Goal: Task Accomplishment & Management: Manage account settings

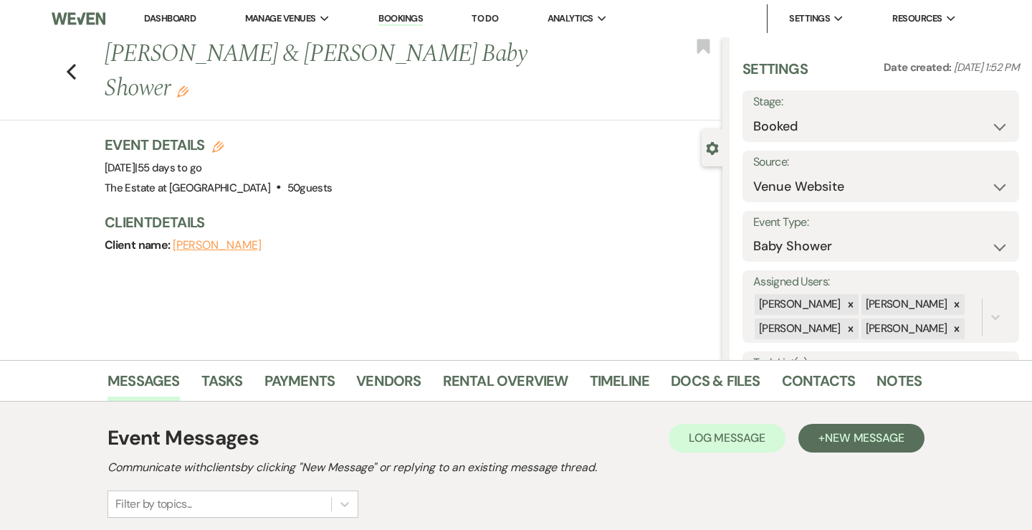
select select "5"
select select "3"
click at [189, 86] on icon "Edit" at bounding box center [182, 91] width 11 height 11
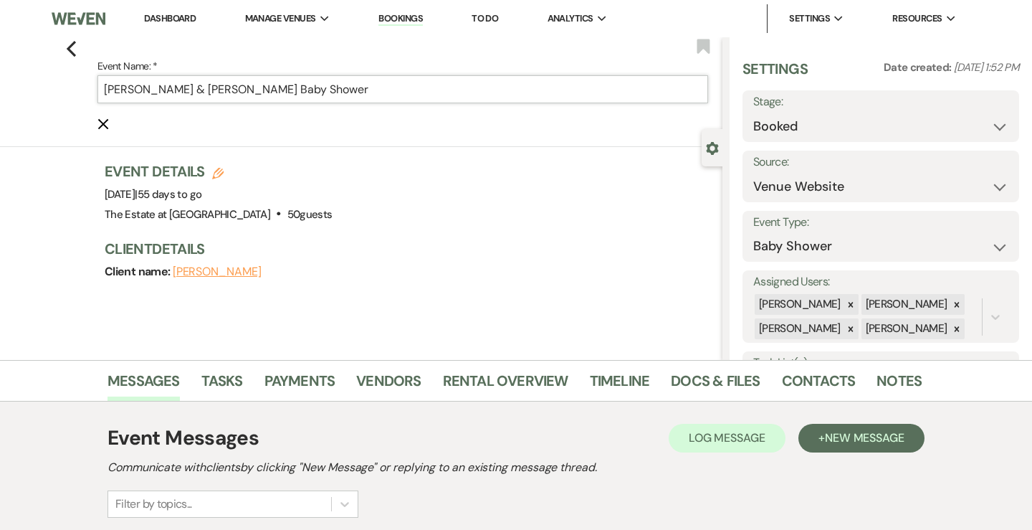
drag, startPoint x: 178, startPoint y: 90, endPoint x: 99, endPoint y: 90, distance: 78.9
click at [99, 90] on input "[PERSON_NAME] & [PERSON_NAME] Baby Shower" at bounding box center [402, 89] width 611 height 28
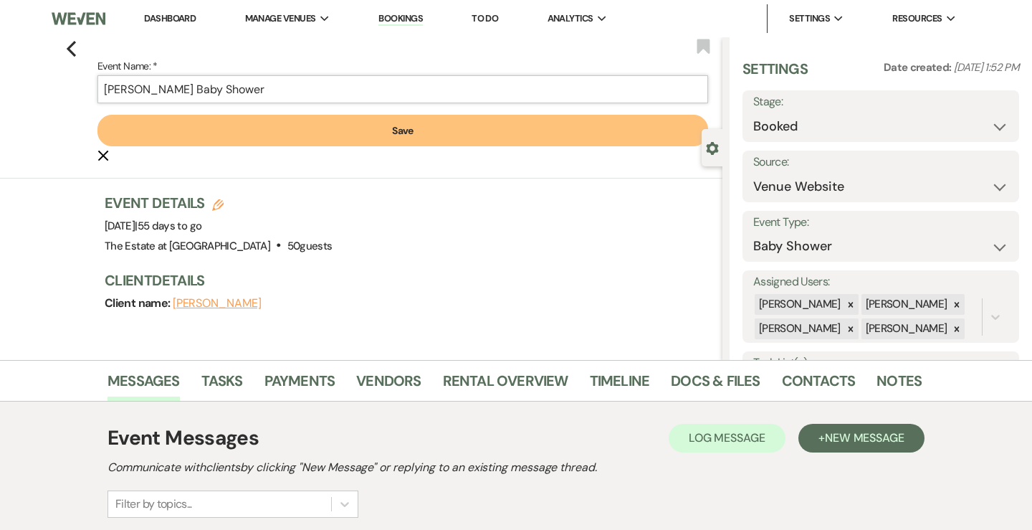
type input "[PERSON_NAME] Baby Shower"
click at [257, 133] on button "Save" at bounding box center [402, 131] width 611 height 32
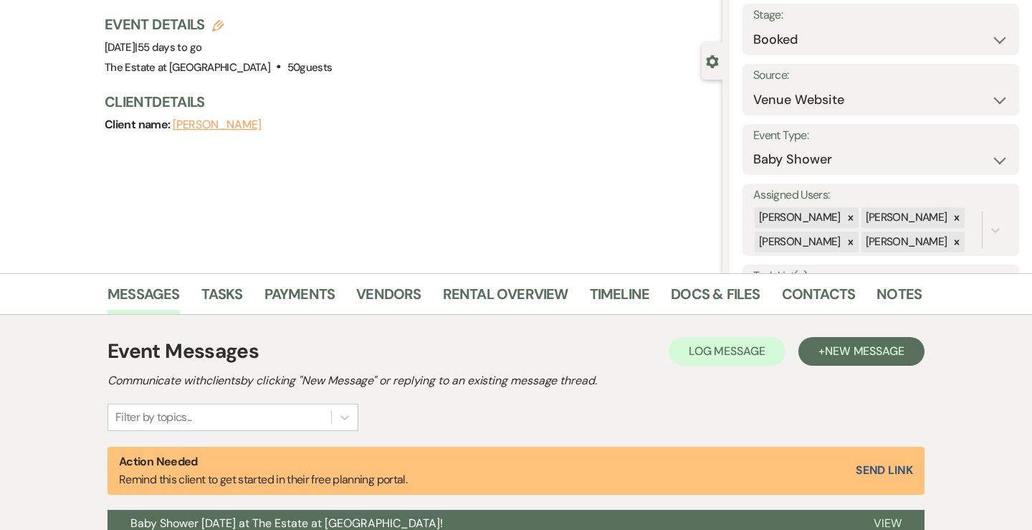
scroll to position [87, 0]
click at [789, 286] on link "Contacts" at bounding box center [819, 298] width 74 height 32
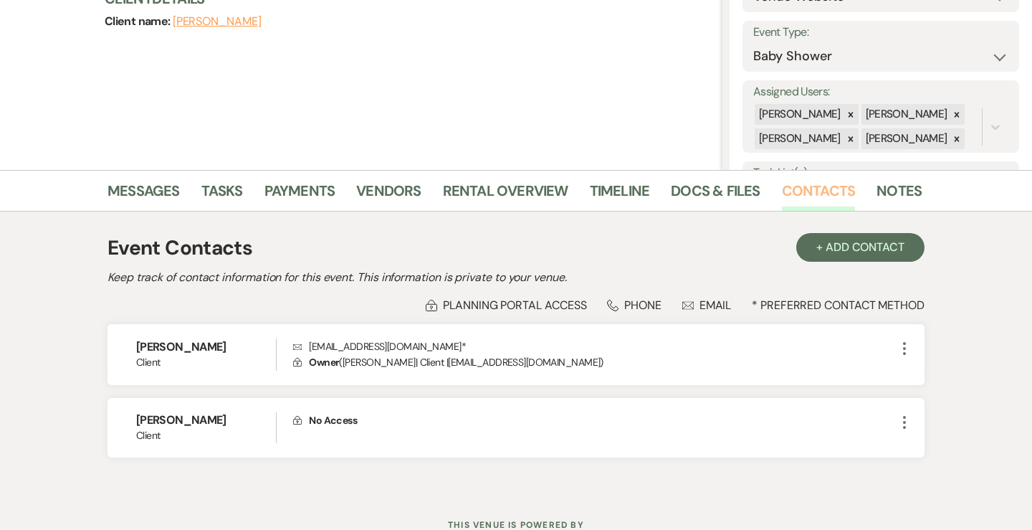
scroll to position [244, 0]
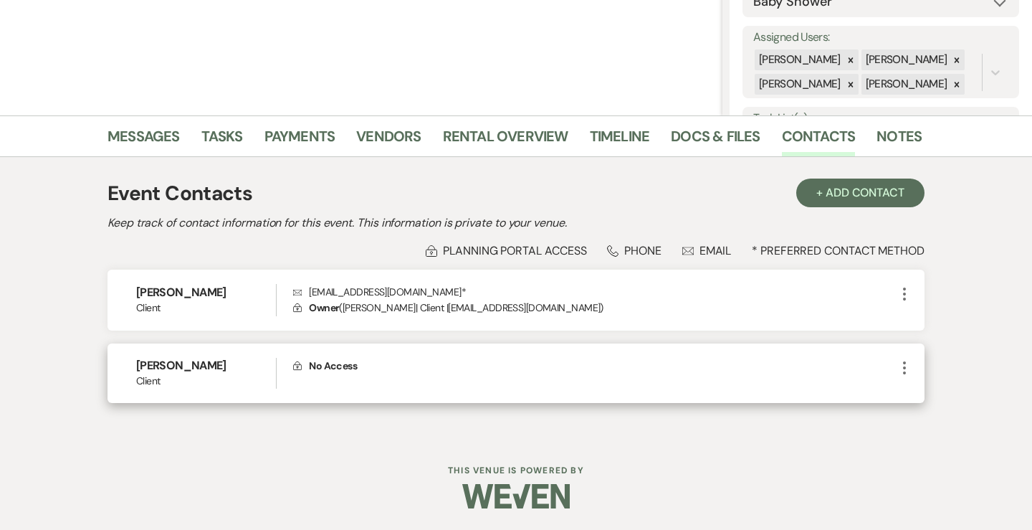
click at [909, 363] on icon "More" at bounding box center [904, 367] width 17 height 17
click at [921, 419] on use "button" at bounding box center [917, 419] width 9 height 9
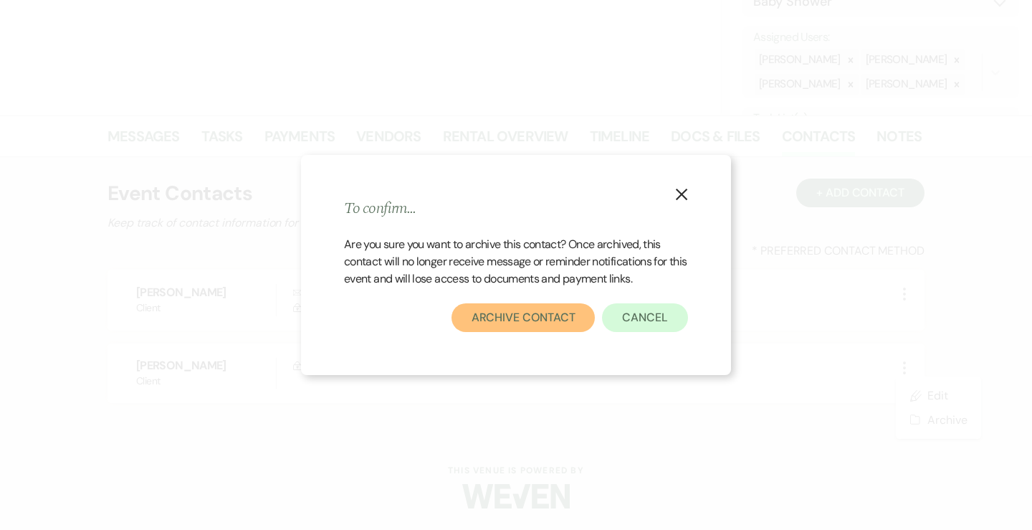
click at [553, 325] on button "Archive Contact" at bounding box center [524, 317] width 144 height 29
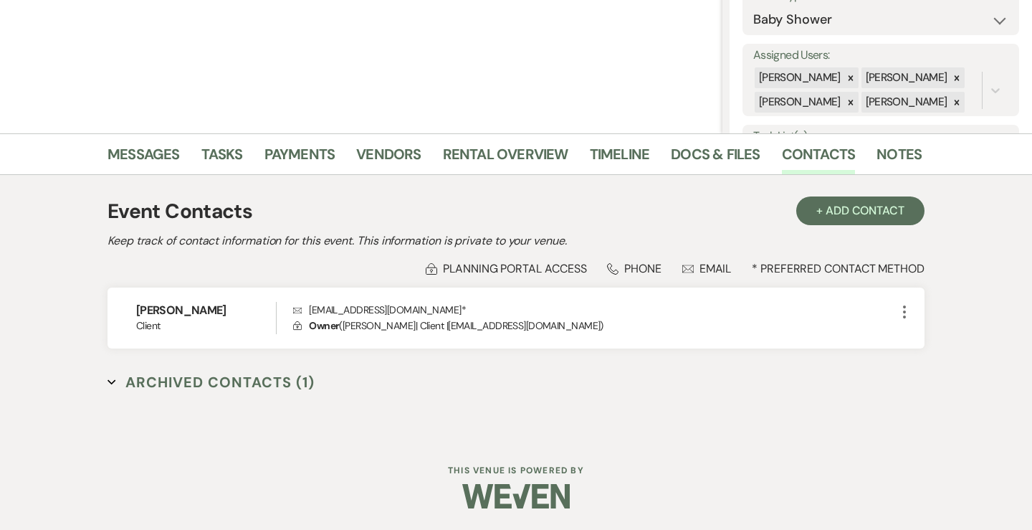
scroll to position [227, 0]
click at [528, 151] on link "Rental Overview" at bounding box center [505, 159] width 125 height 32
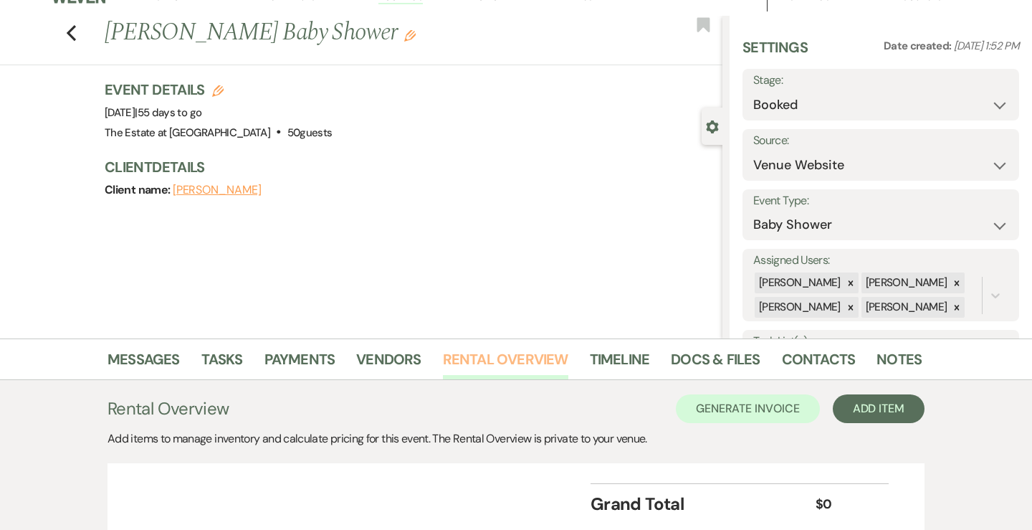
scroll to position [135, 0]
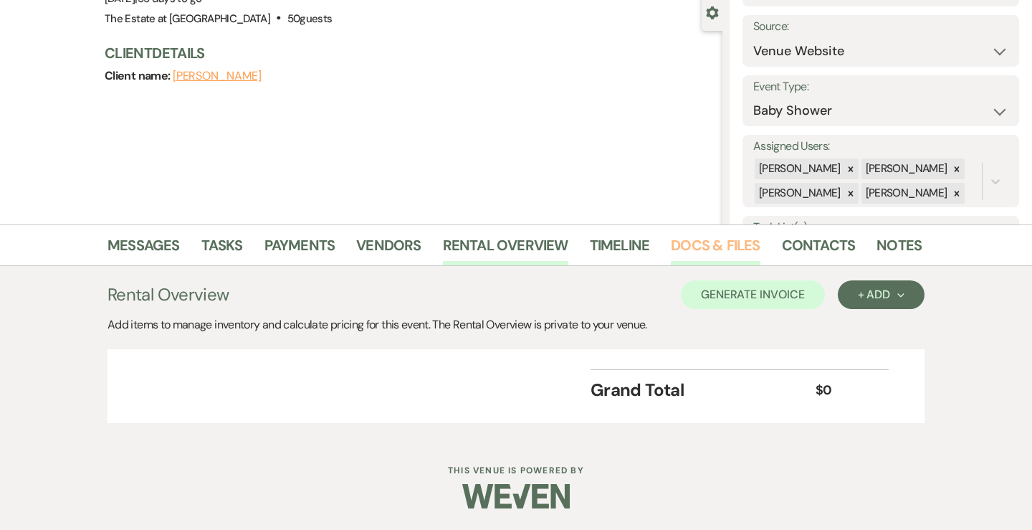
click at [733, 252] on link "Docs & Files" at bounding box center [715, 250] width 89 height 32
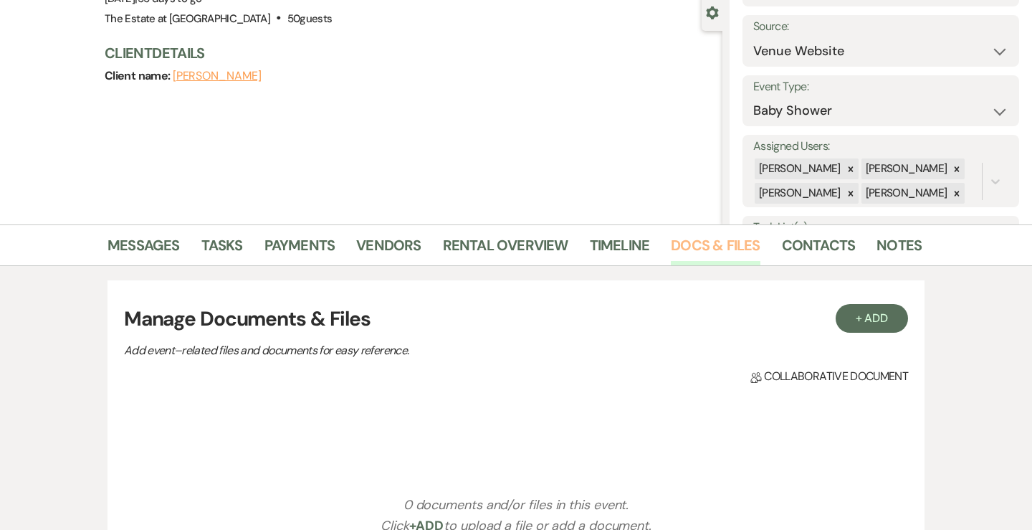
scroll to position [341, 0]
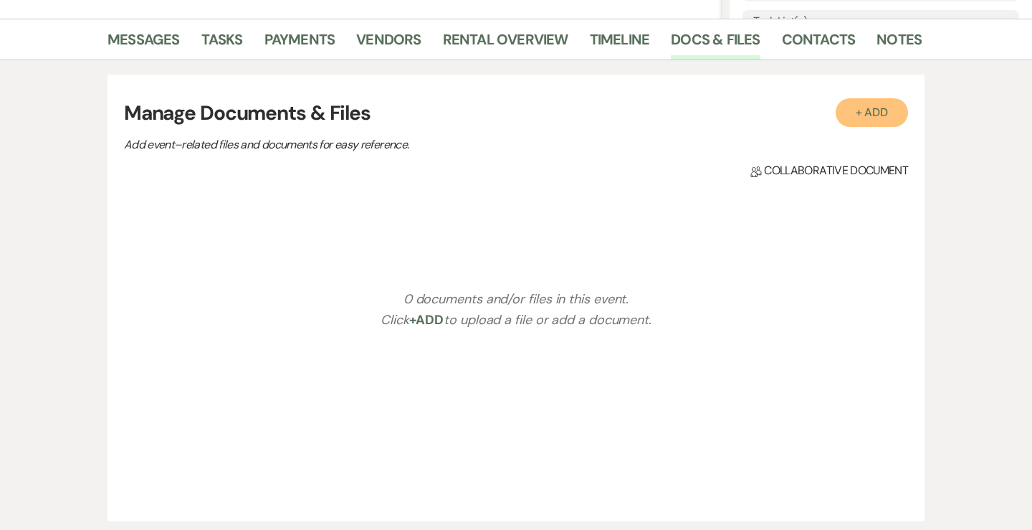
click at [876, 119] on button "+ Add" at bounding box center [872, 112] width 73 height 29
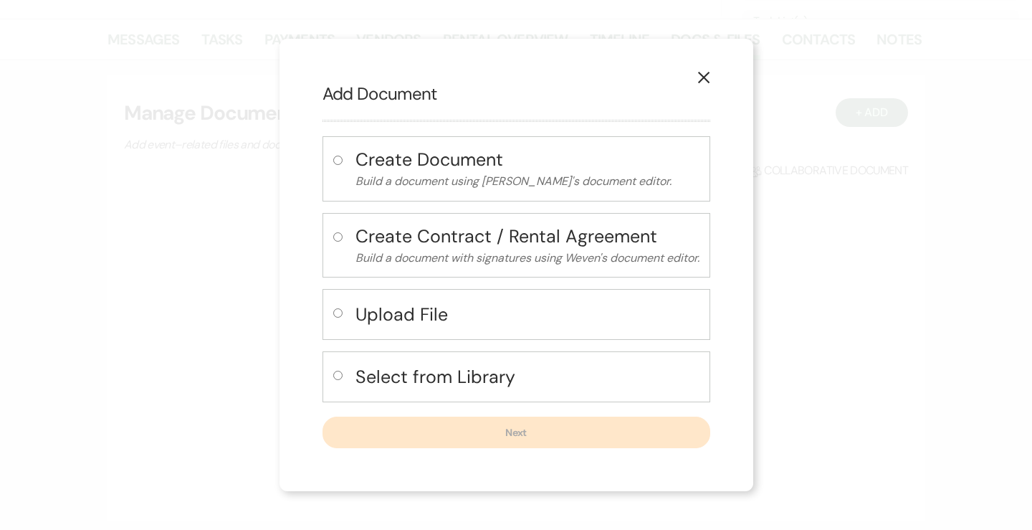
click at [502, 371] on h4 "Select from Library" at bounding box center [528, 376] width 344 height 25
radio input "true"
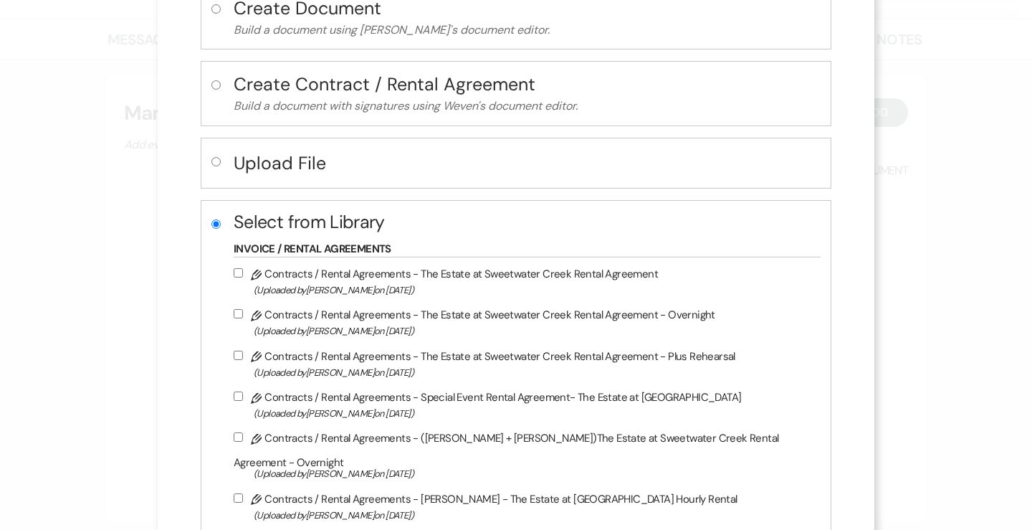
scroll to position [127, 0]
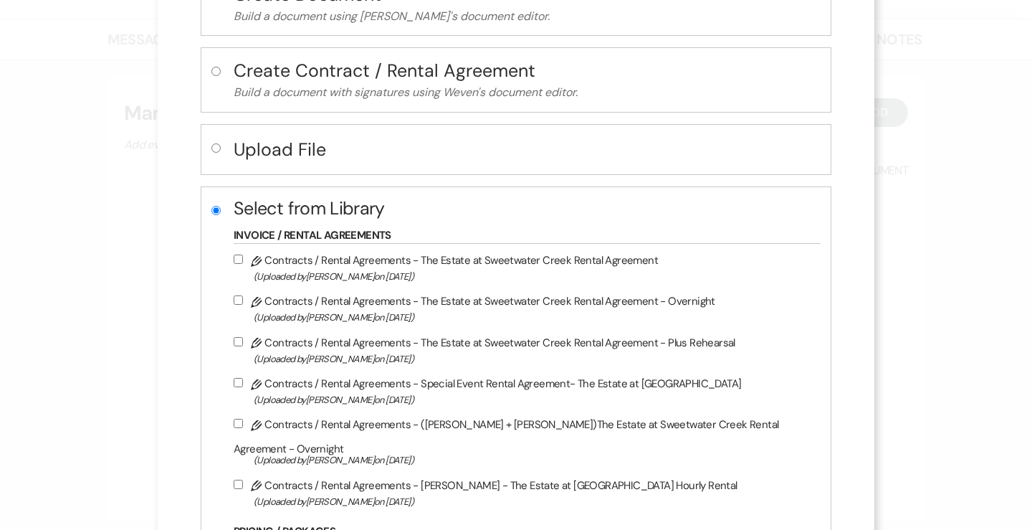
click at [238, 383] on input "Pencil Contracts / Rental Agreements - Special Event Rental Agreement- The Esta…" at bounding box center [238, 382] width 9 height 9
checkbox input "true"
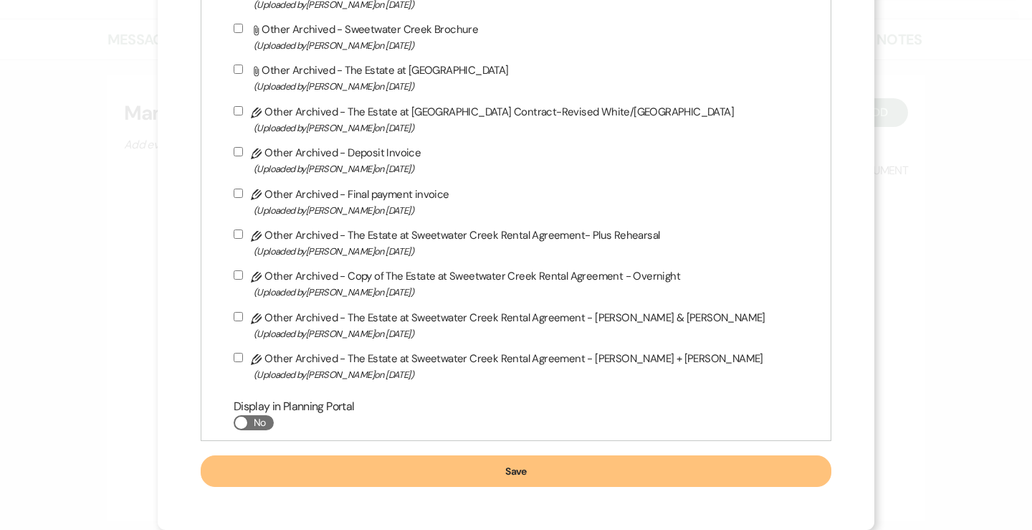
click at [324, 479] on button "Save" at bounding box center [516, 471] width 631 height 32
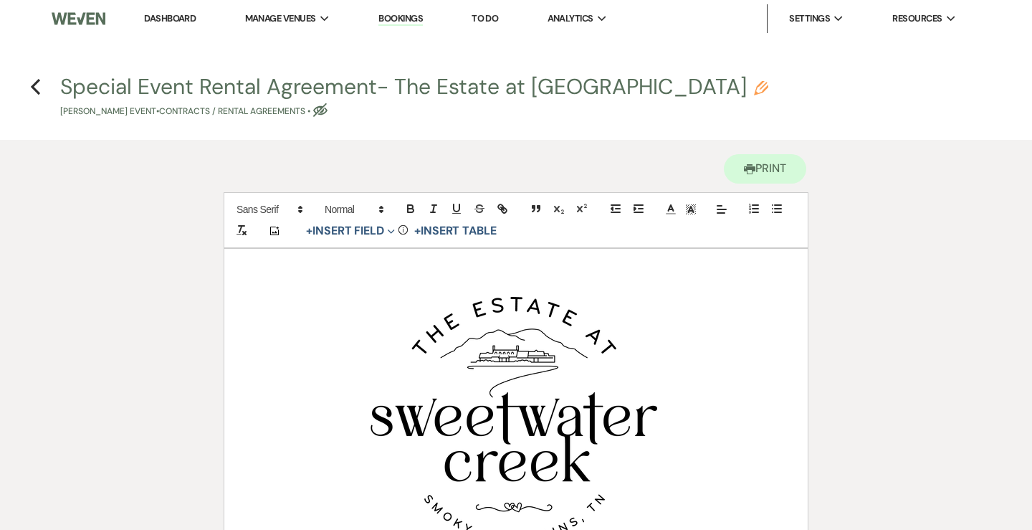
scroll to position [275, 0]
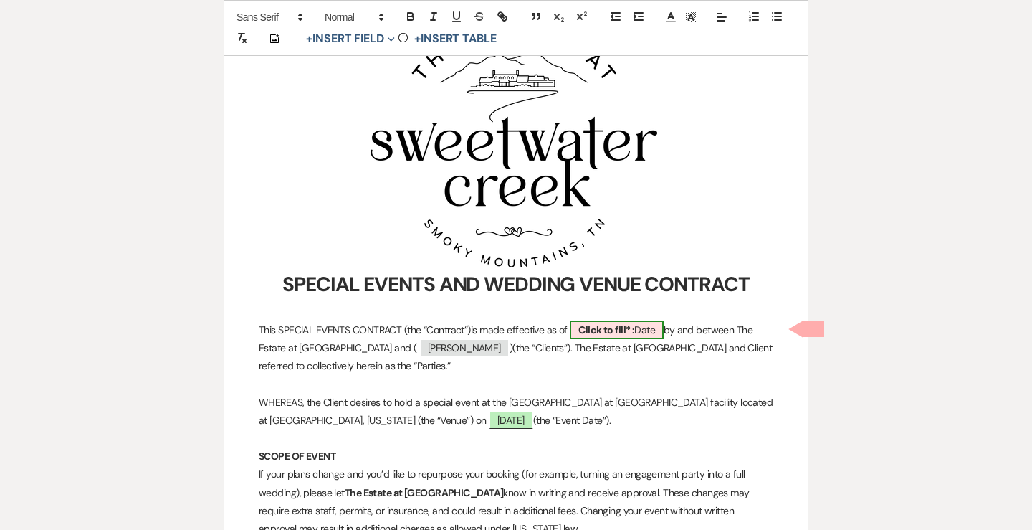
click at [637, 321] on span "Click to fill* : Date" at bounding box center [617, 329] width 94 height 19
select select "owner"
select select "Date"
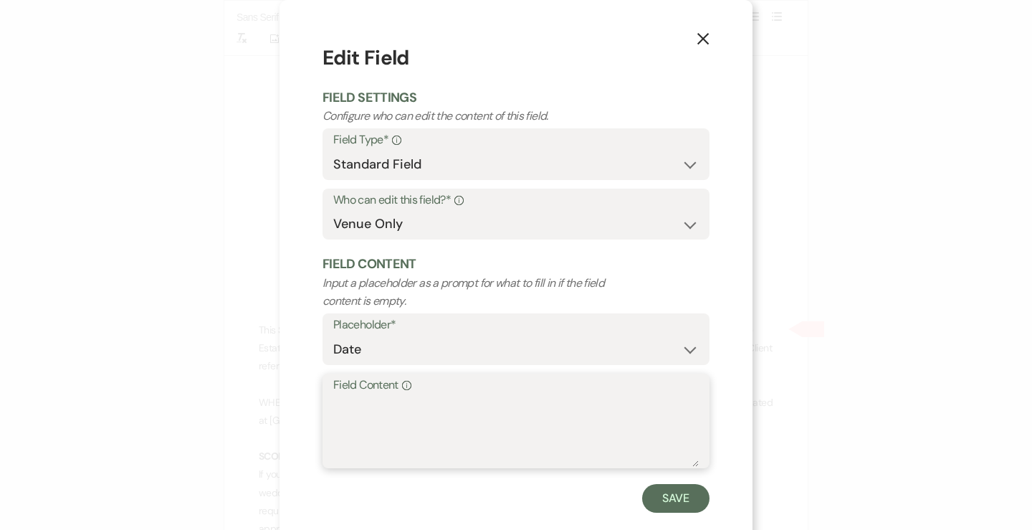
click at [507, 411] on textarea "Field Content Info" at bounding box center [516, 431] width 366 height 72
type textarea "[DATE]"
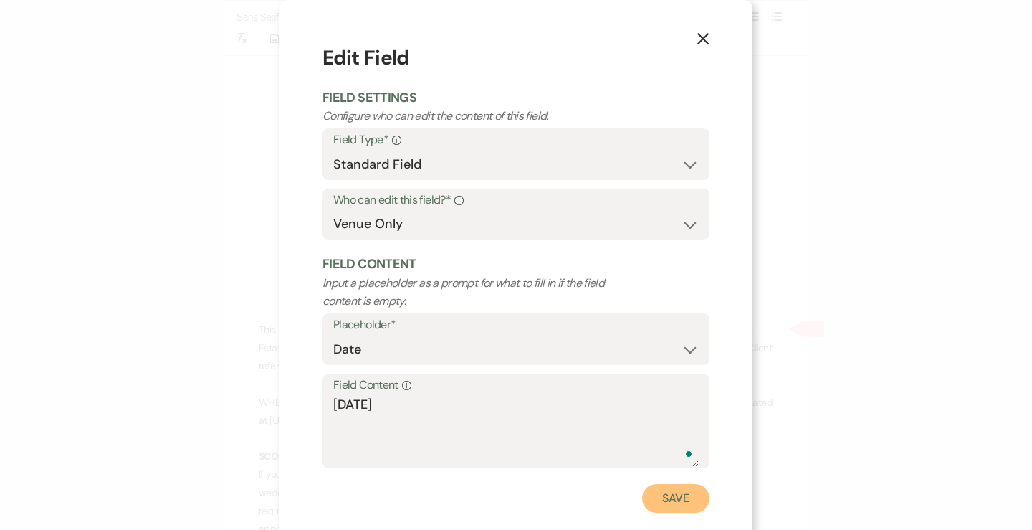
click at [687, 488] on button "Save" at bounding box center [675, 498] width 67 height 29
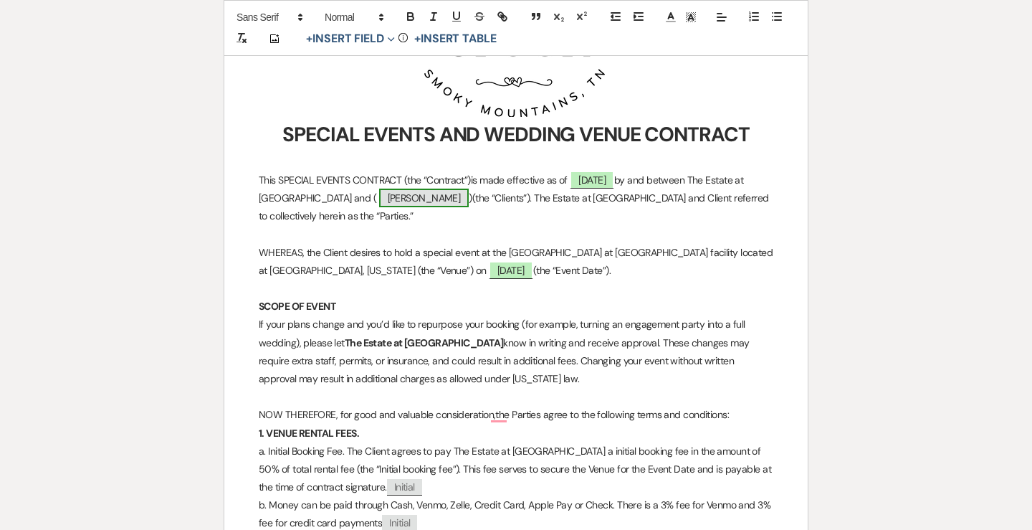
scroll to position [660, 0]
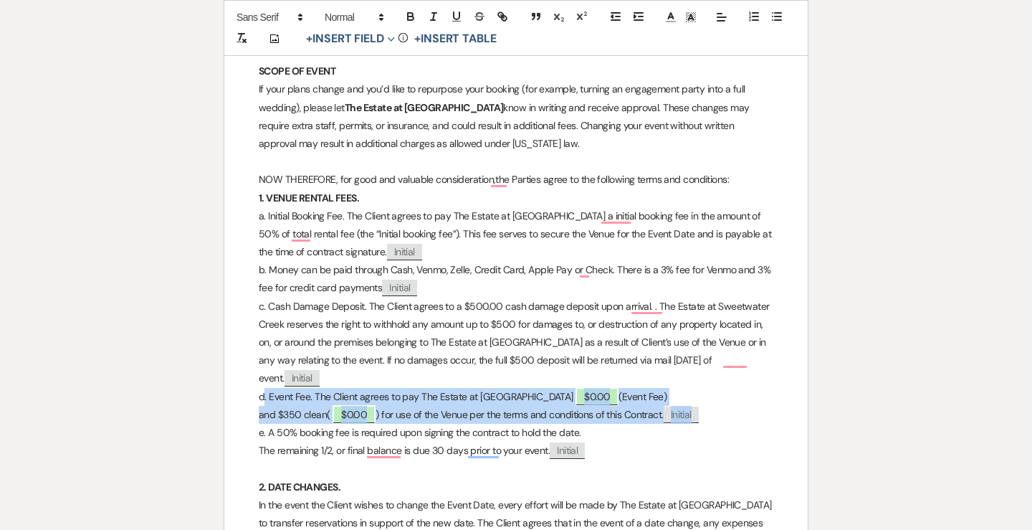
drag, startPoint x: 267, startPoint y: 396, endPoint x: 708, endPoint y: 410, distance: 441.8
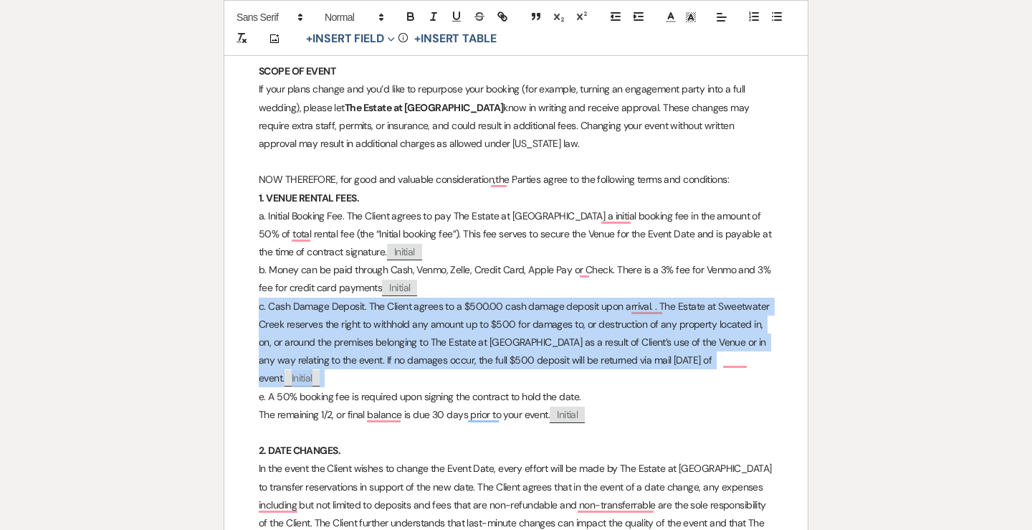
drag, startPoint x: 303, startPoint y: 373, endPoint x: 245, endPoint y: 302, distance: 91.8
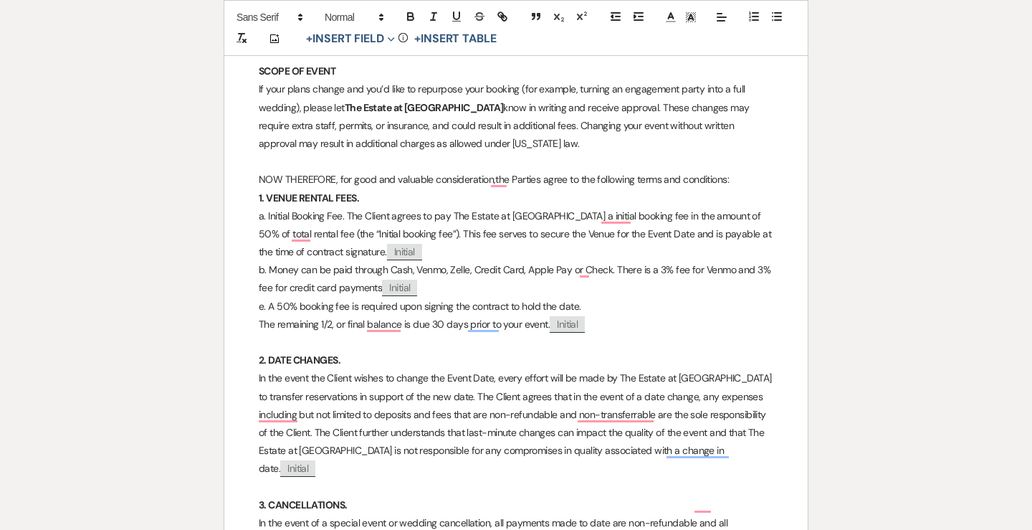
click at [275, 305] on p "e. A 50% booking fee is required upon signing the contract to hold the date." at bounding box center [516, 307] width 515 height 18
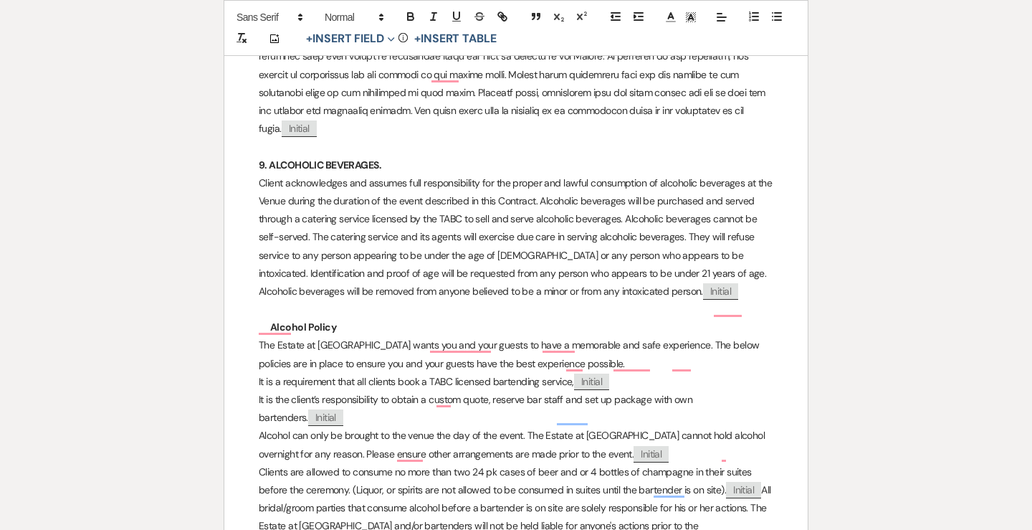
scroll to position [2100, 0]
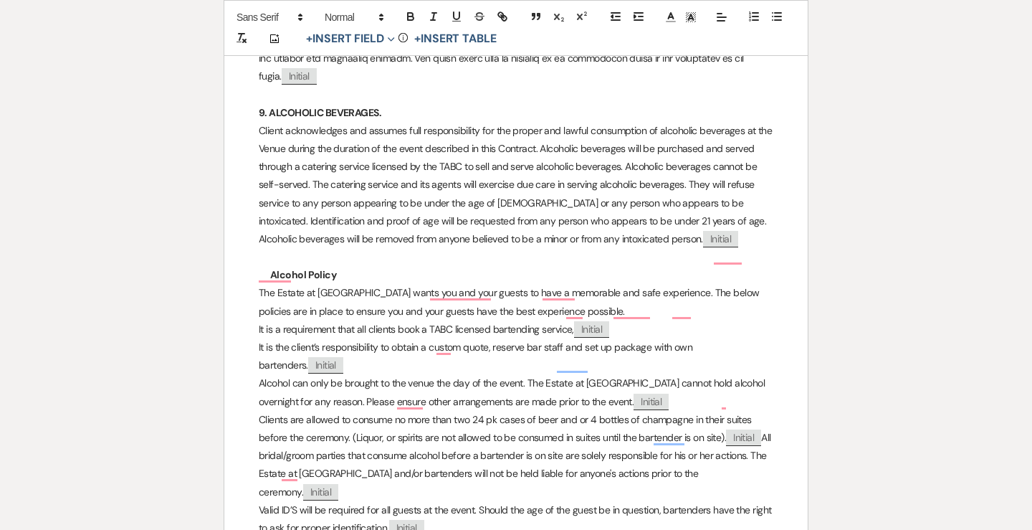
click at [267, 266] on p "Alcohol Policy" at bounding box center [516, 275] width 515 height 18
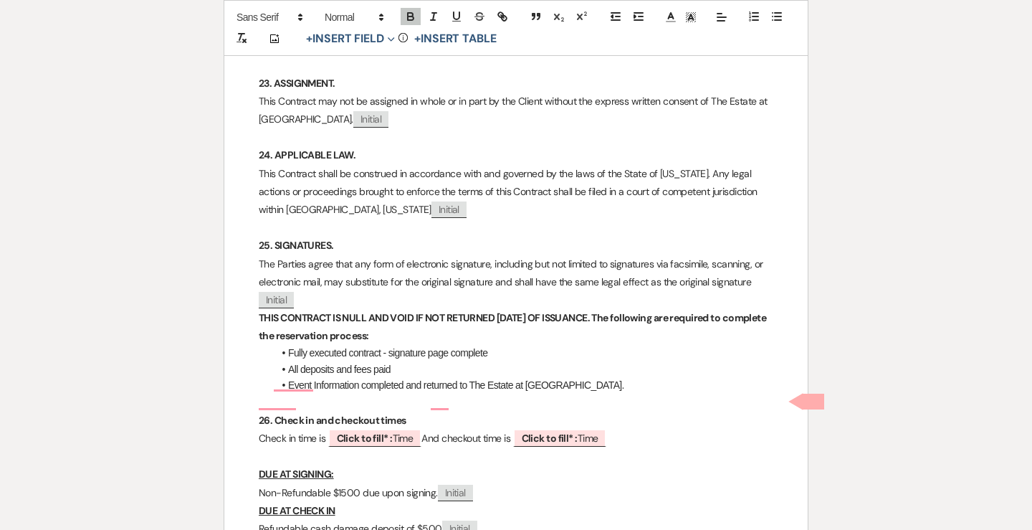
scroll to position [5623, 0]
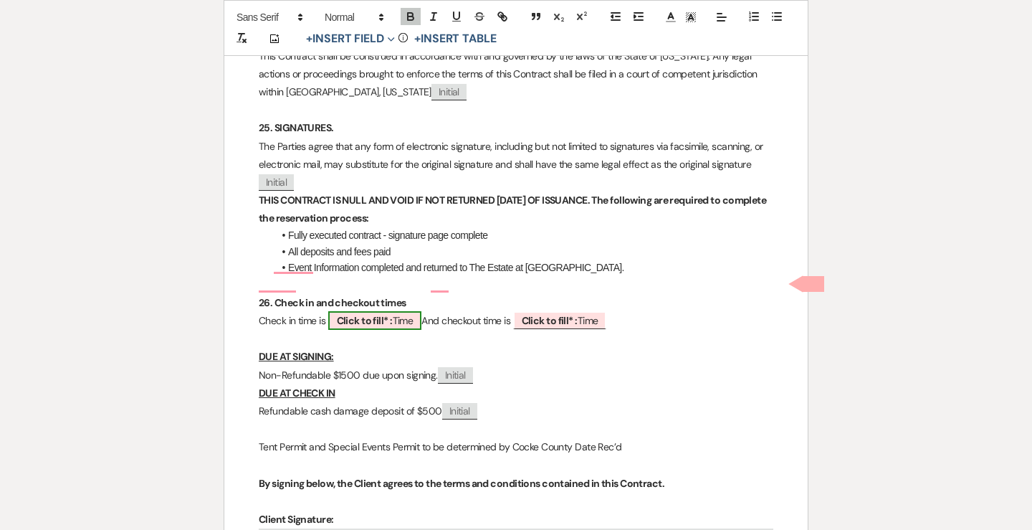
click at [391, 311] on span "Click to fill* : Time" at bounding box center [375, 320] width 94 height 19
select select "owner"
select select "Time"
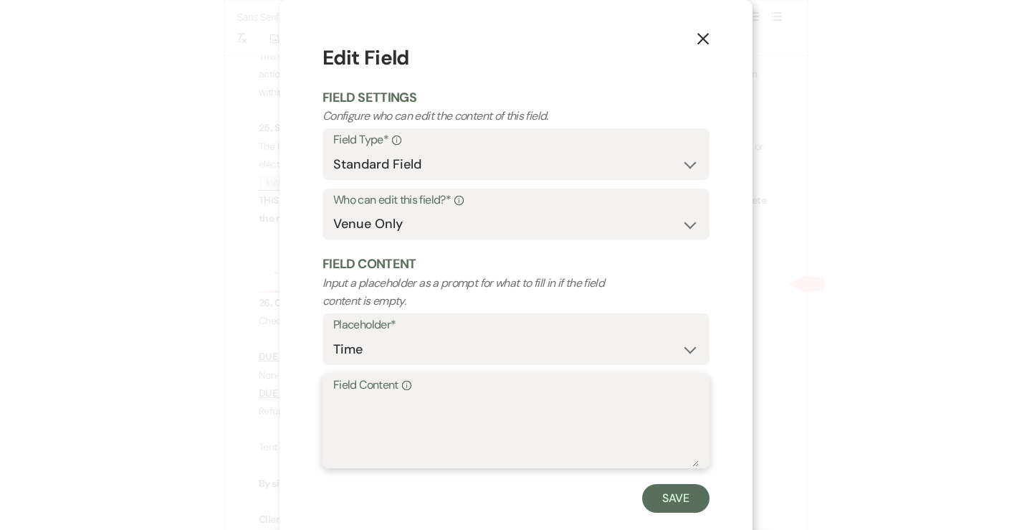
click at [397, 432] on textarea "Field Content Info" at bounding box center [516, 431] width 366 height 72
type textarea "12PM [DATE]"
click at [643, 490] on div "Save" at bounding box center [516, 498] width 387 height 29
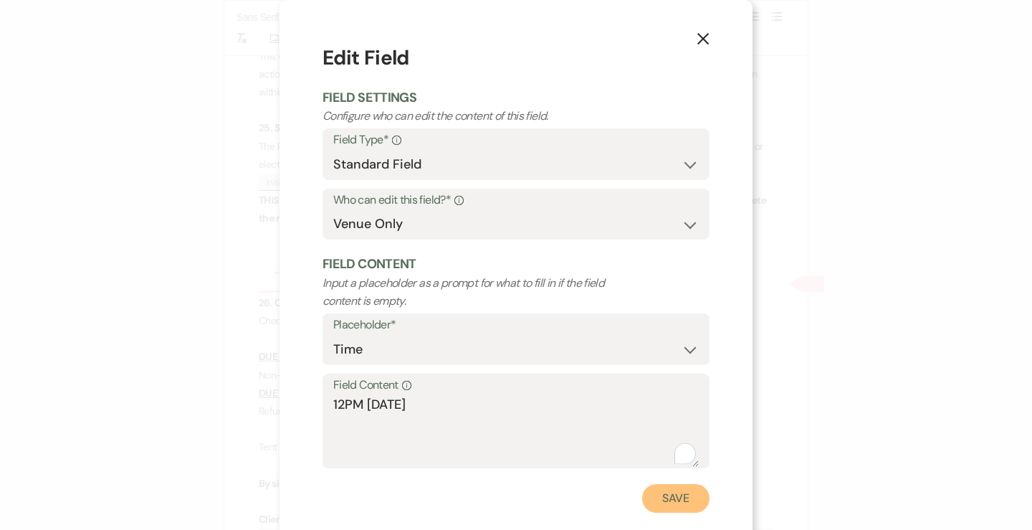
click at [660, 494] on button "Save" at bounding box center [675, 498] width 67 height 29
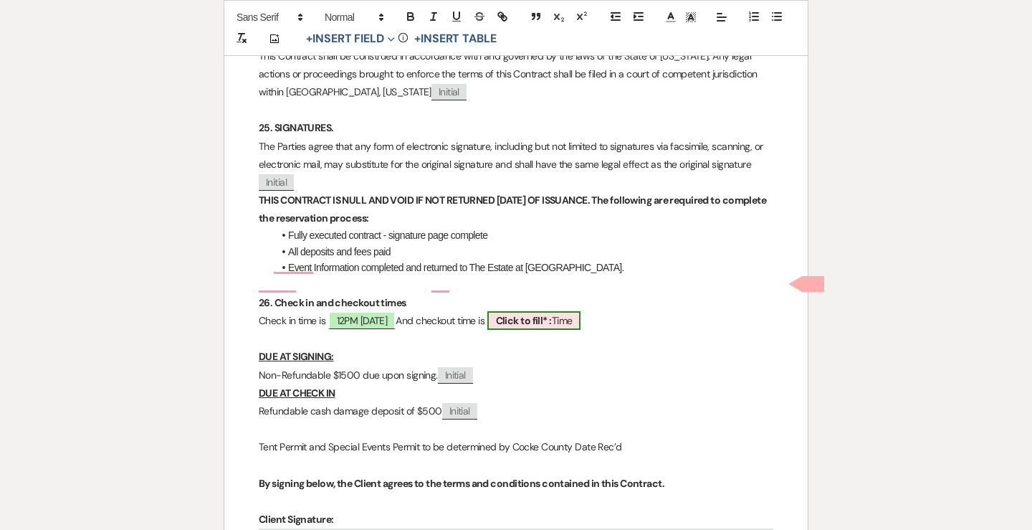
click at [581, 311] on span "Click to fill* : Time" at bounding box center [534, 320] width 94 height 19
select select "owner"
select select "Time"
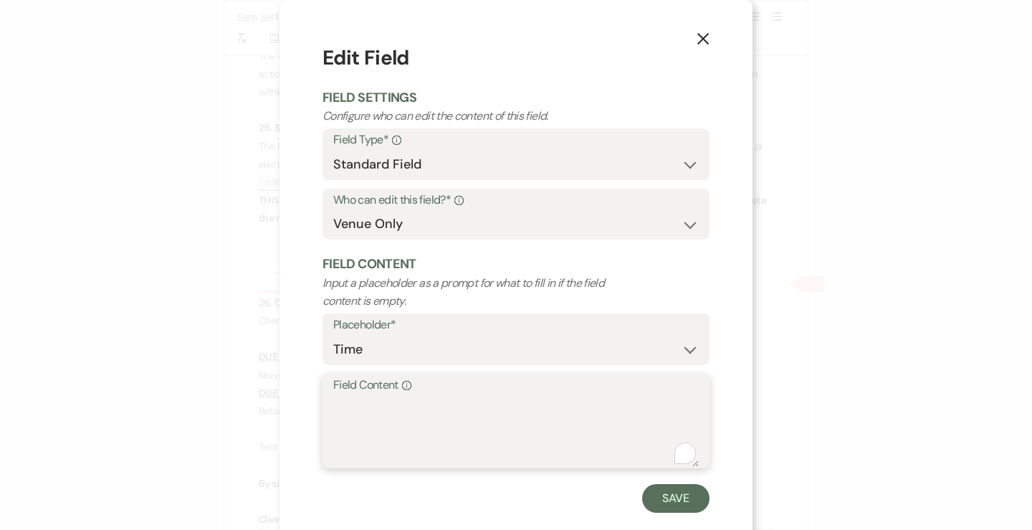
click at [460, 408] on textarea "Field Content Info" at bounding box center [516, 431] width 366 height 72
type textarea "1"
click at [705, 39] on icon "X" at bounding box center [703, 38] width 13 height 13
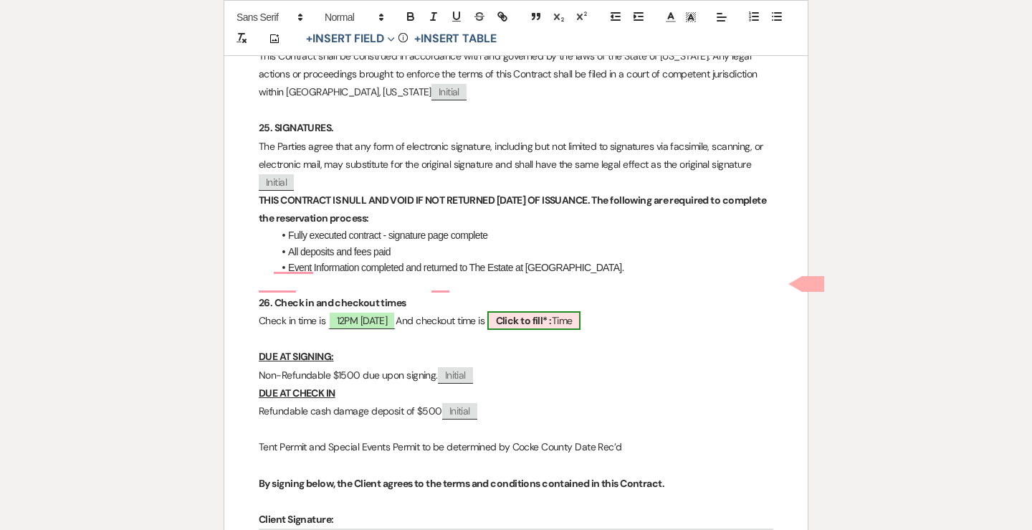
click at [546, 314] on b "Click to fill* :" at bounding box center [524, 320] width 56 height 13
select select "owner"
select select "Time"
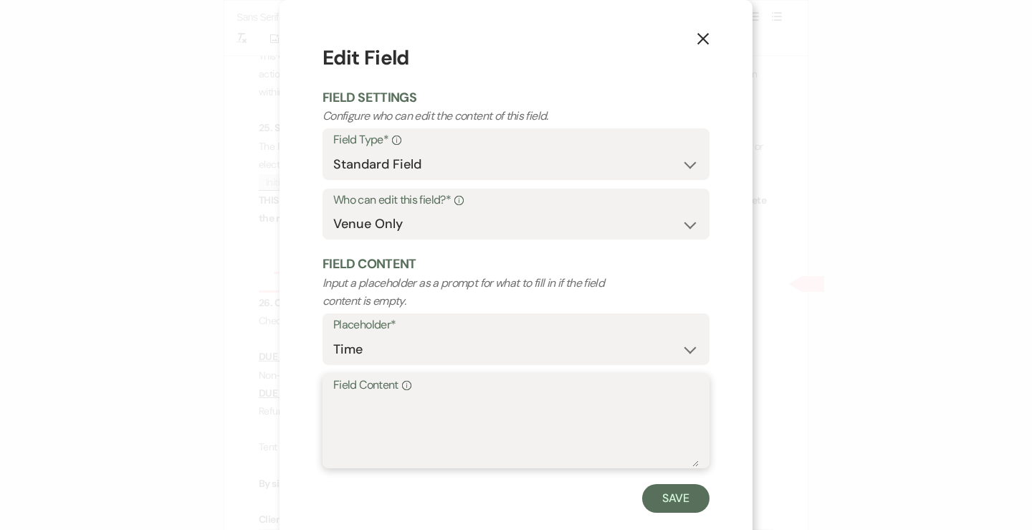
click at [414, 424] on textarea "Field Content Info" at bounding box center [516, 431] width 366 height 72
type textarea "5PM [DATE]"
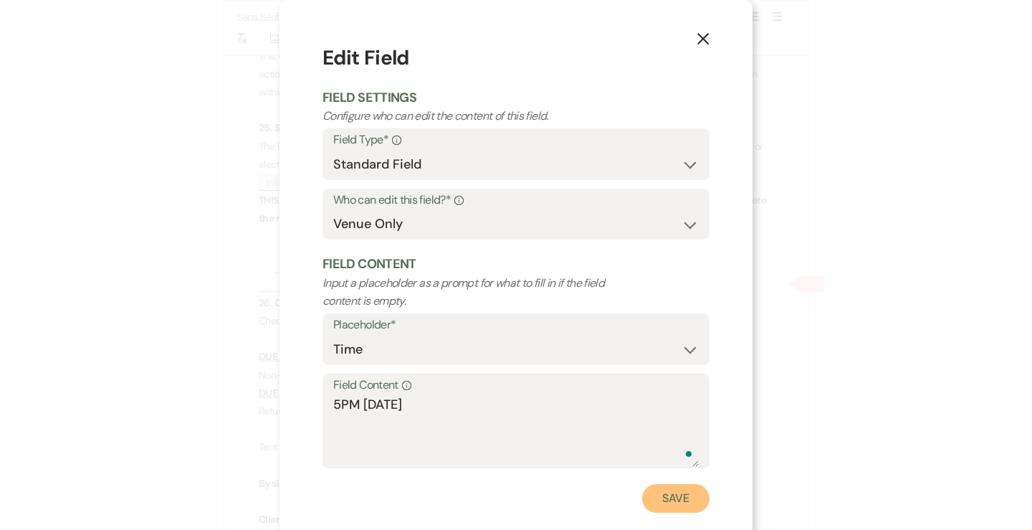
click at [651, 499] on button "Save" at bounding box center [675, 498] width 67 height 29
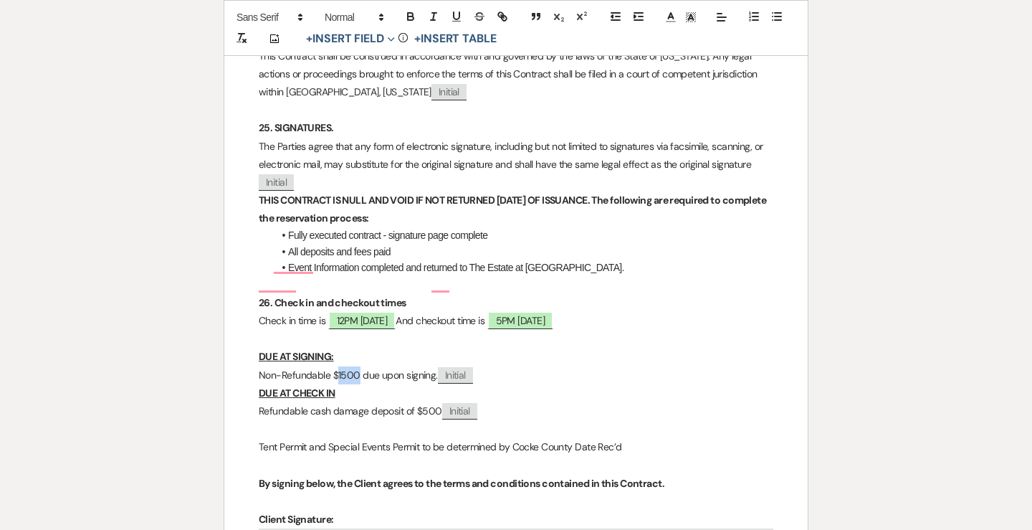
drag, startPoint x: 358, startPoint y: 337, endPoint x: 335, endPoint y: 337, distance: 22.9
click at [335, 366] on p "Non-Refundable $1500 due upon signing. ﻿ Initial ﻿" at bounding box center [516, 375] width 515 height 18
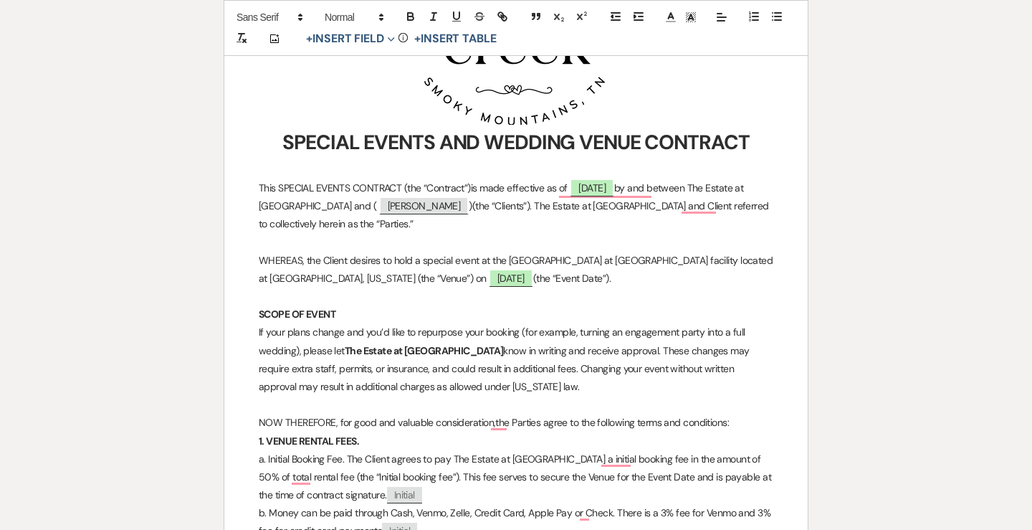
scroll to position [0, 0]
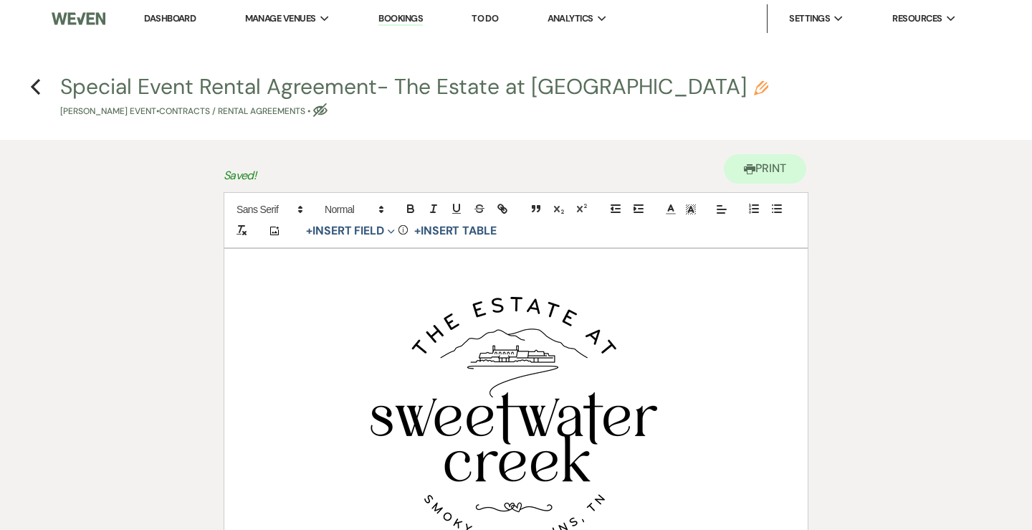
click at [320, 112] on use "button" at bounding box center [320, 110] width 14 height 14
select select "10"
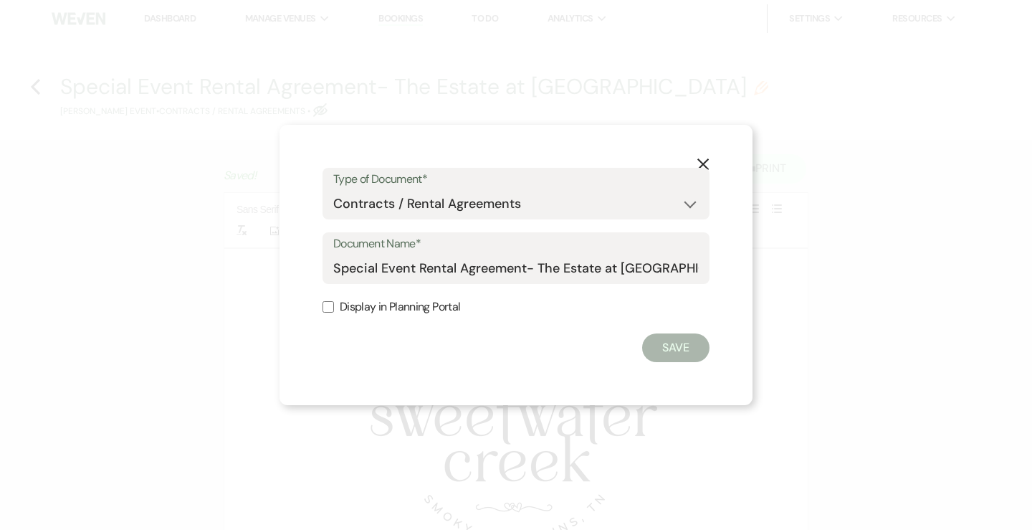
click at [361, 313] on label "Display in Planning Portal" at bounding box center [516, 307] width 387 height 21
click at [334, 313] on input "Display in Planning Portal" at bounding box center [328, 306] width 11 height 11
checkbox input "true"
click at [685, 353] on button "Save" at bounding box center [675, 347] width 67 height 29
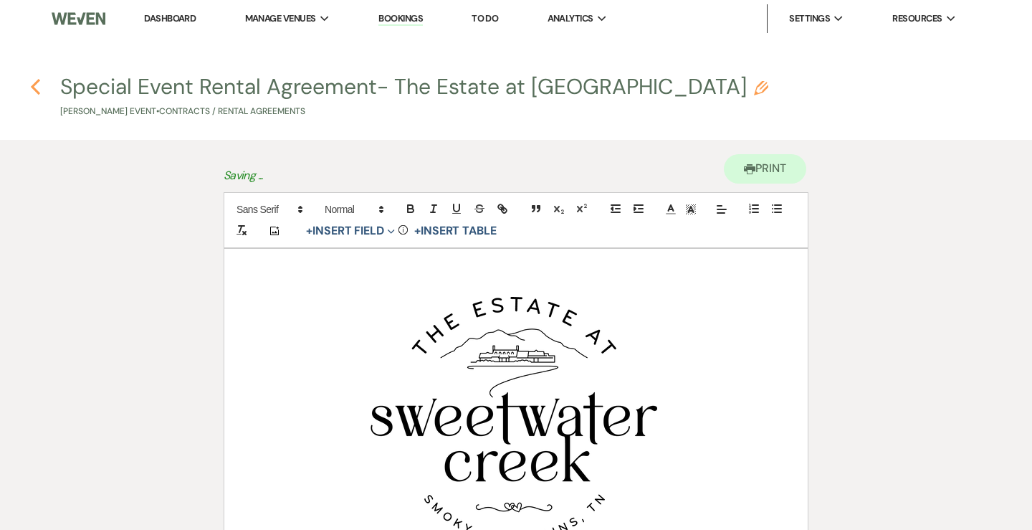
click at [39, 88] on icon "Previous" at bounding box center [35, 86] width 11 height 17
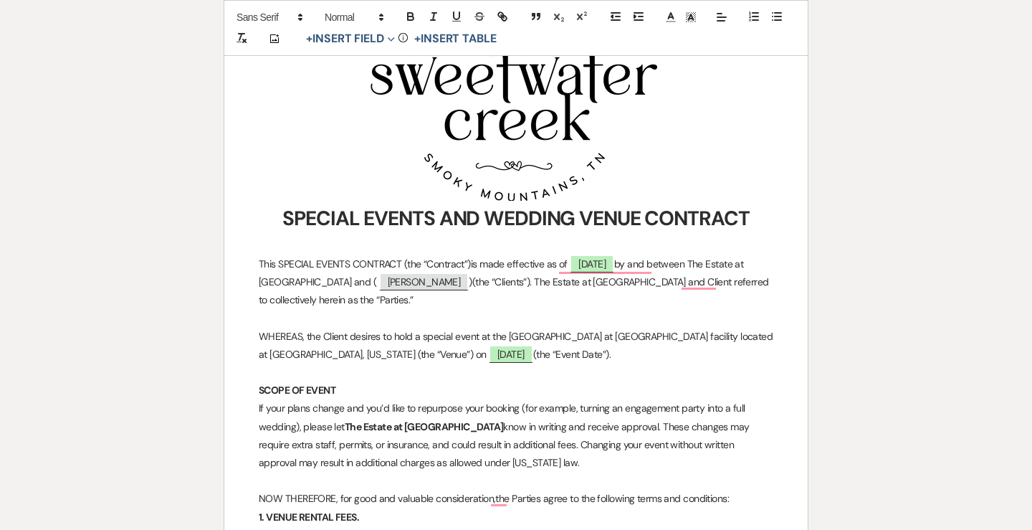
select select "5"
select select "3"
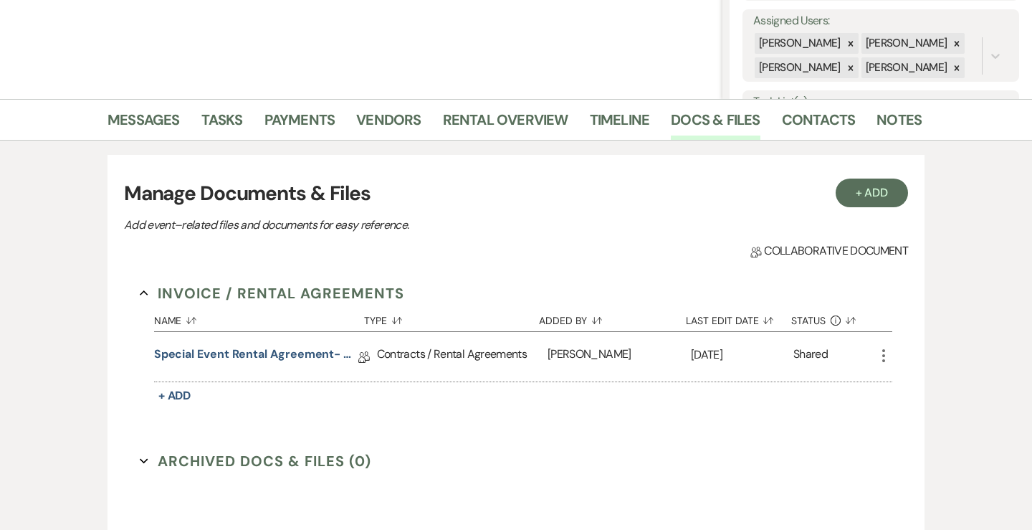
scroll to position [0, 0]
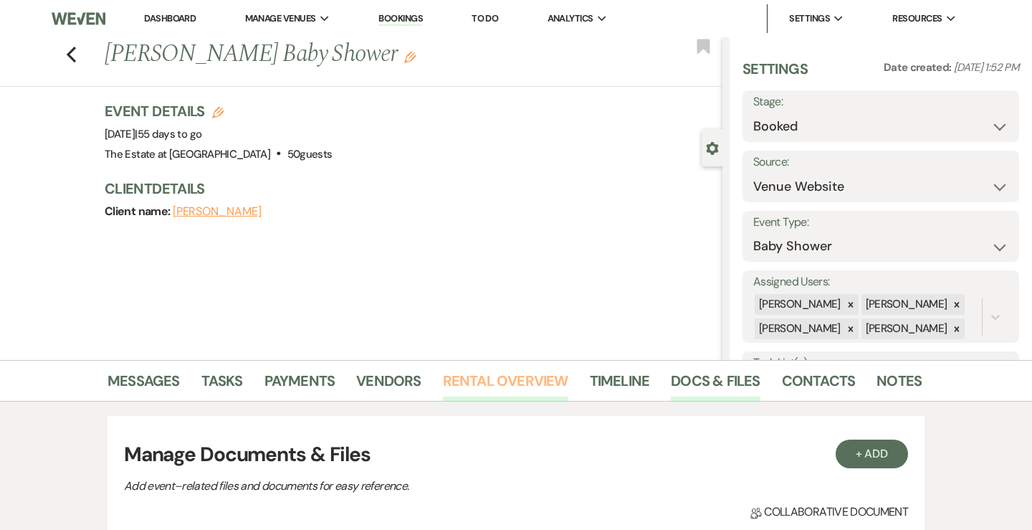
click at [528, 386] on link "Rental Overview" at bounding box center [505, 385] width 125 height 32
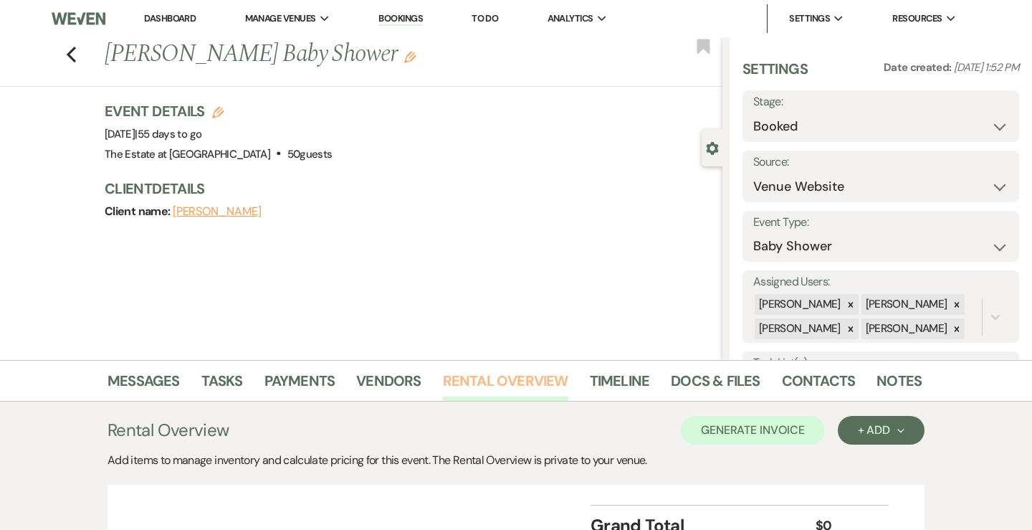
scroll to position [135, 0]
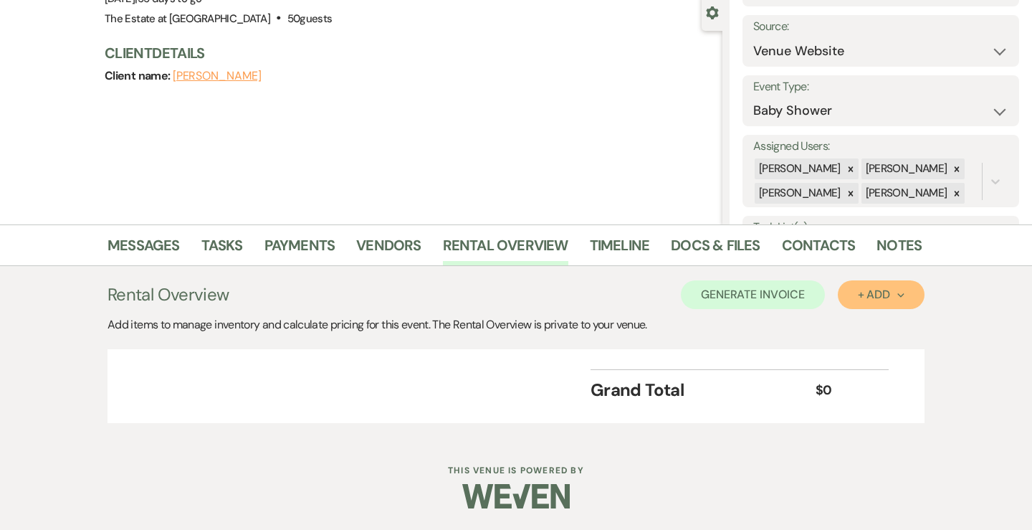
click at [887, 300] on div "+ Add Next" at bounding box center [881, 294] width 47 height 11
click at [870, 353] on button "Category" at bounding box center [875, 349] width 75 height 22
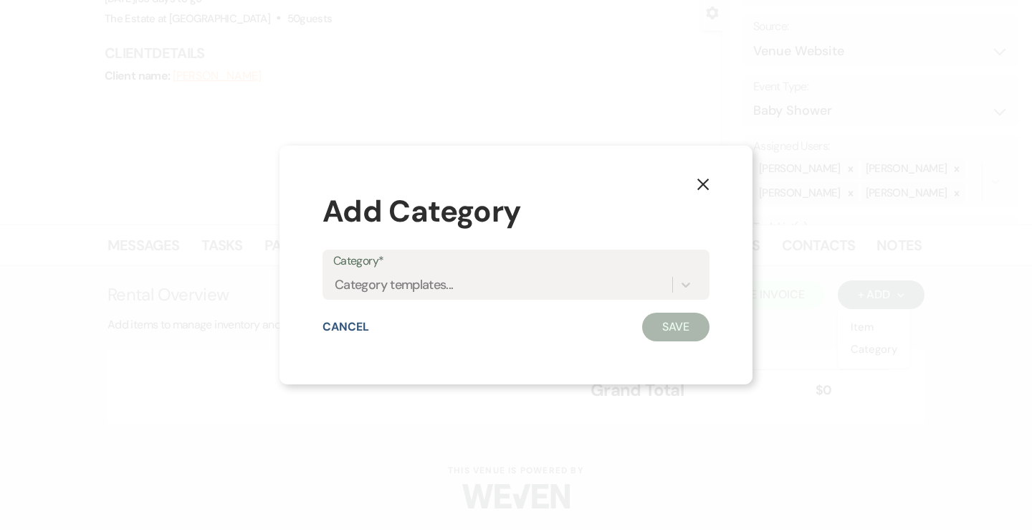
click at [614, 264] on label "Category*" at bounding box center [516, 261] width 366 height 21
click at [336, 275] on input "Category*" at bounding box center [335, 284] width 1 height 19
click at [475, 289] on div "Category templates..." at bounding box center [502, 284] width 339 height 25
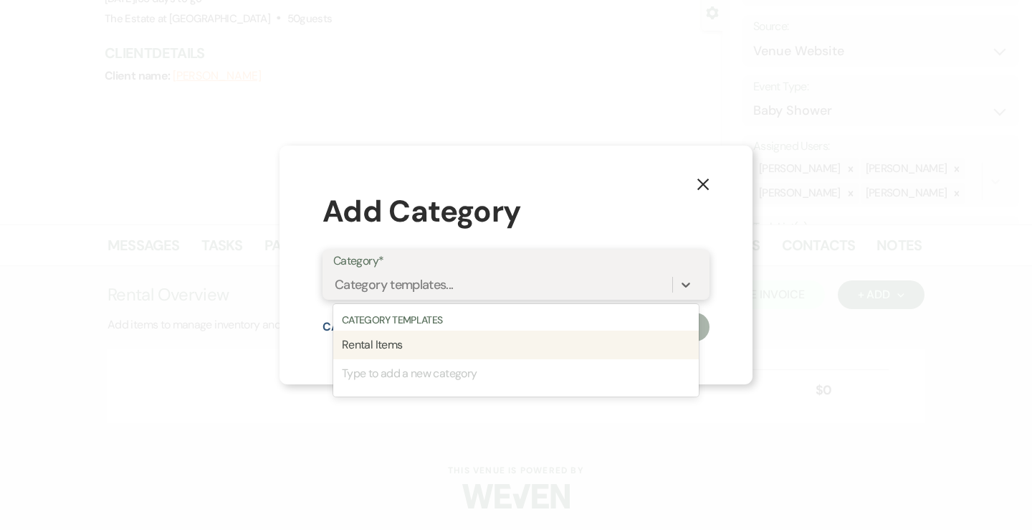
click at [432, 340] on div "Rental Items" at bounding box center [516, 344] width 366 height 29
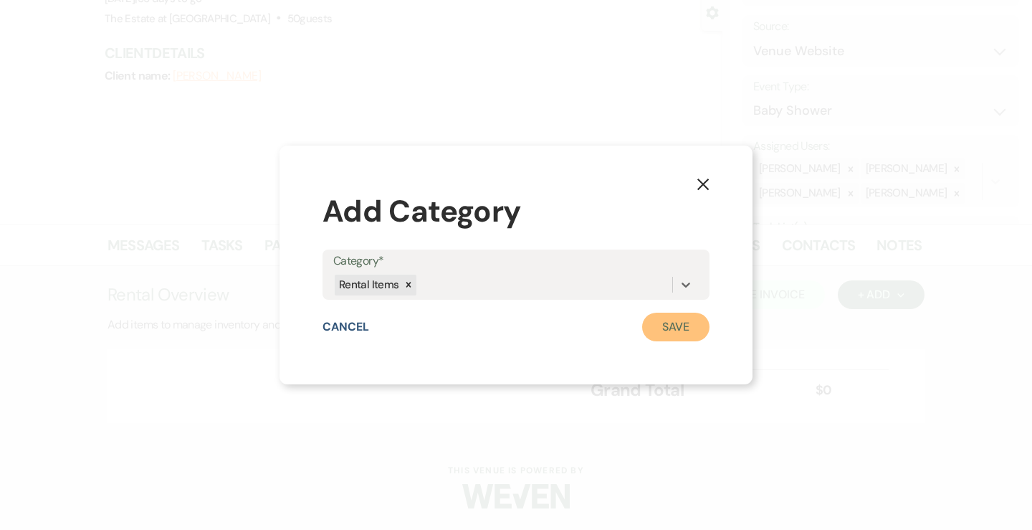
click at [667, 323] on button "Save" at bounding box center [675, 327] width 67 height 29
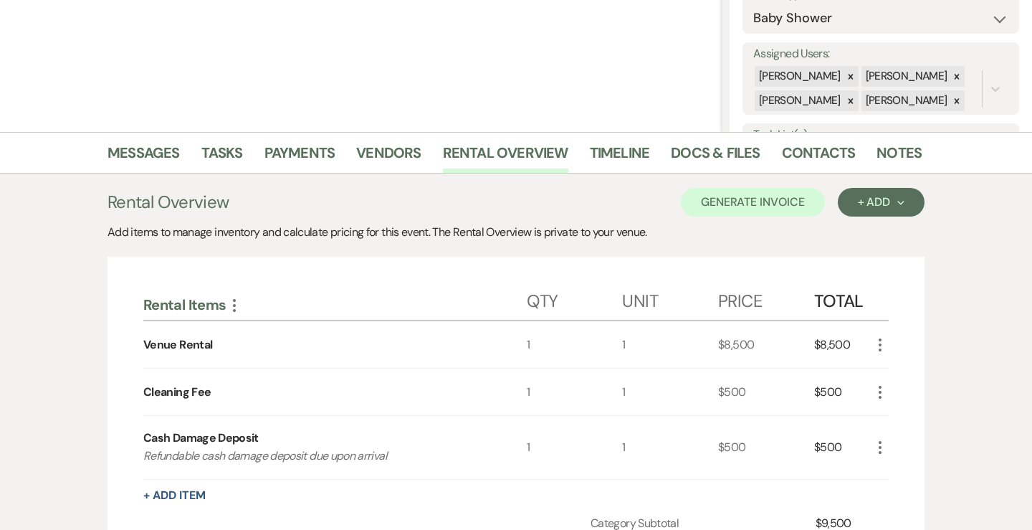
scroll to position [244, 0]
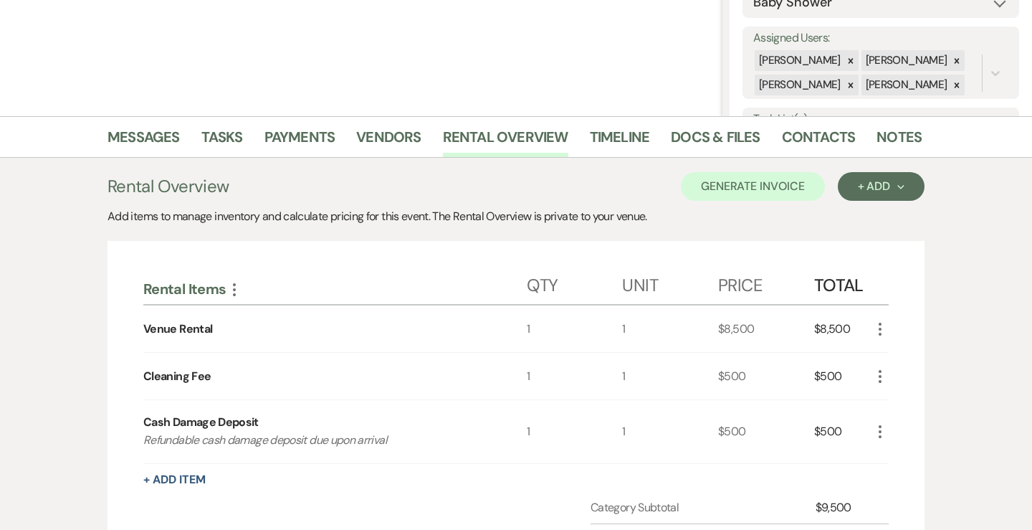
click at [878, 330] on icon "More" at bounding box center [880, 328] width 17 height 17
click at [895, 352] on icon "Pencil" at bounding box center [892, 357] width 9 height 11
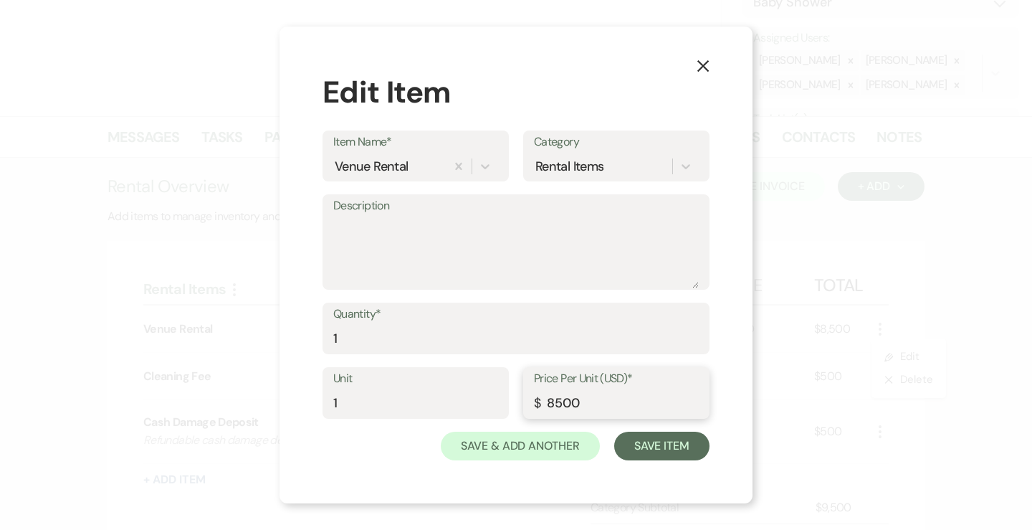
click at [555, 404] on input "8500" at bounding box center [616, 403] width 165 height 28
type input "1000"
click at [648, 447] on button "Save Item" at bounding box center [661, 446] width 95 height 29
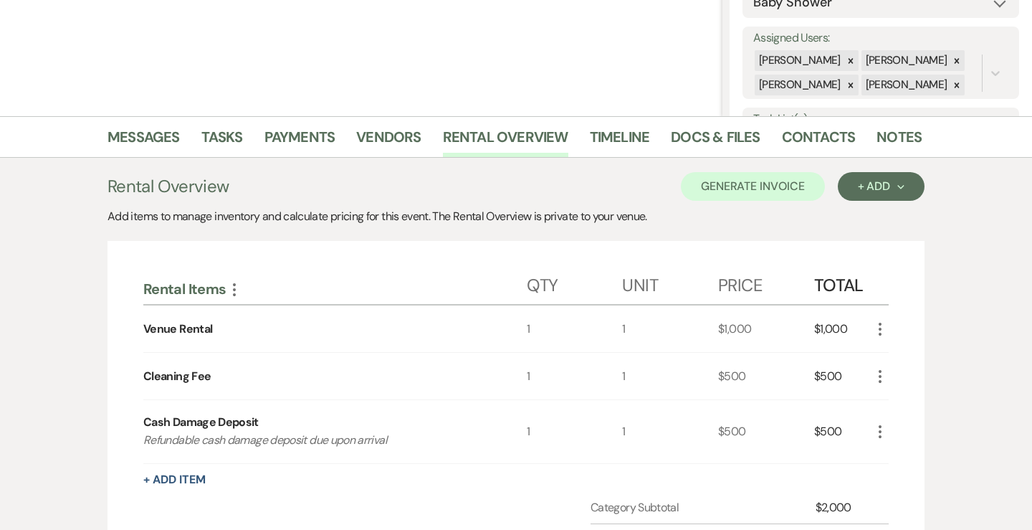
click at [881, 381] on use "button" at bounding box center [880, 376] width 3 height 13
click at [892, 427] on use "button" at bounding box center [892, 428] width 8 height 8
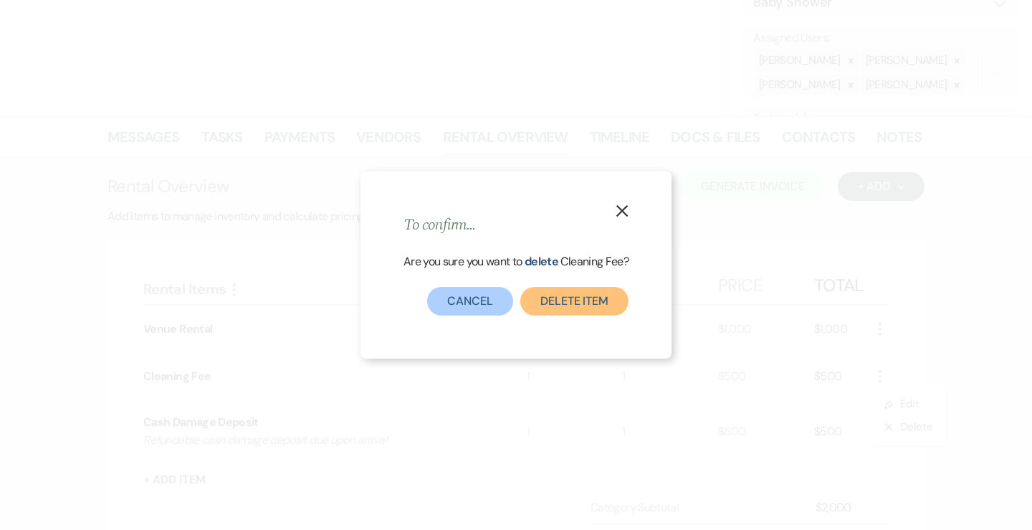
click at [583, 308] on button "Delete Item" at bounding box center [574, 301] width 108 height 29
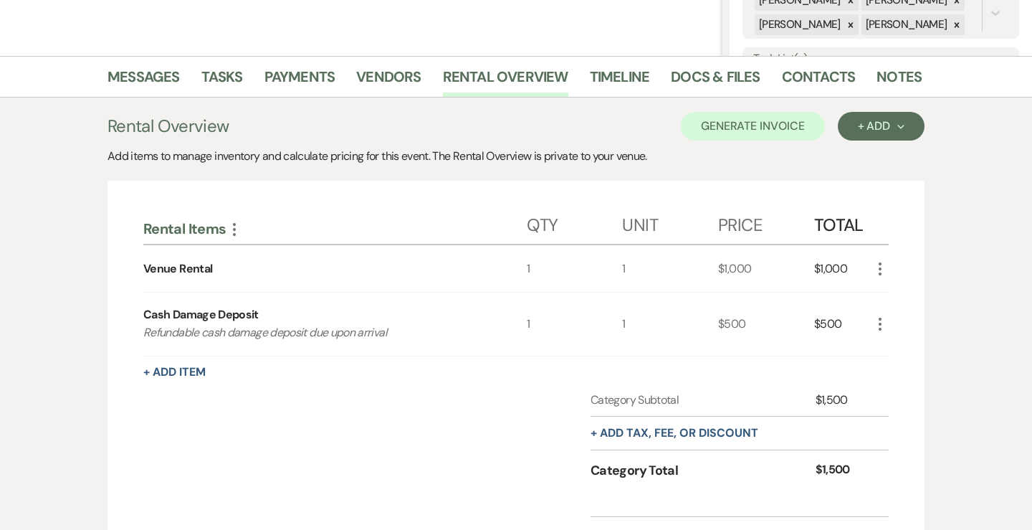
scroll to position [450, 0]
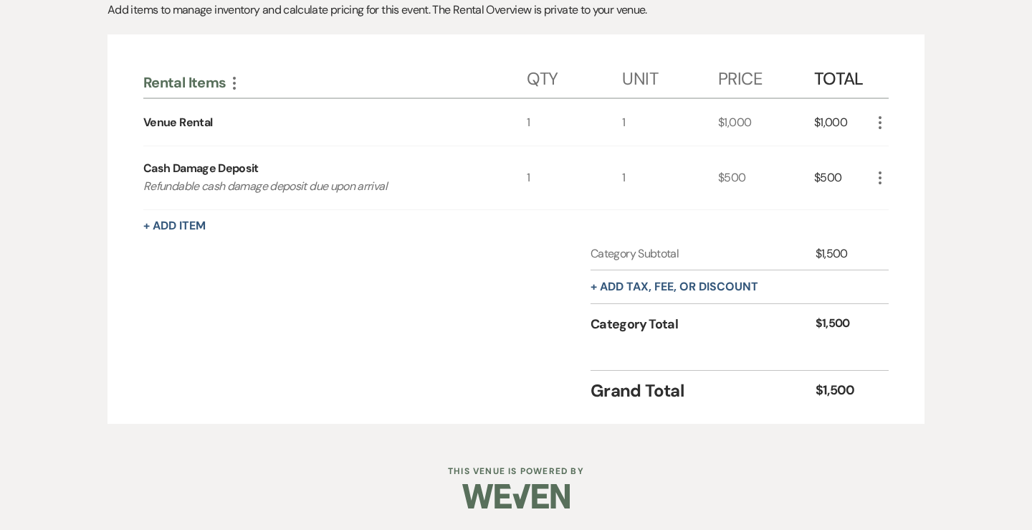
click at [881, 185] on icon "More" at bounding box center [880, 177] width 17 height 17
click at [892, 230] on icon "X" at bounding box center [892, 229] width 9 height 11
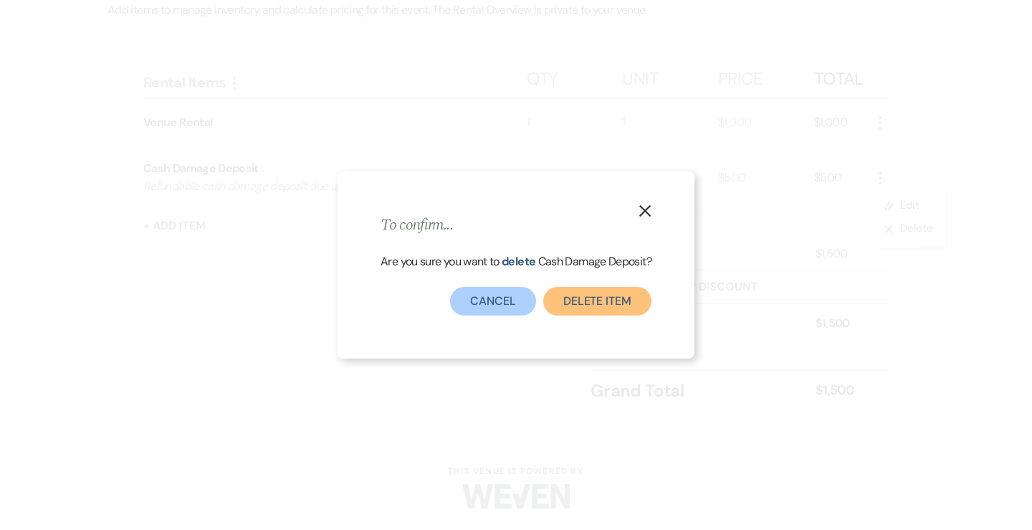
click at [632, 295] on button "Delete Item" at bounding box center [597, 301] width 108 height 29
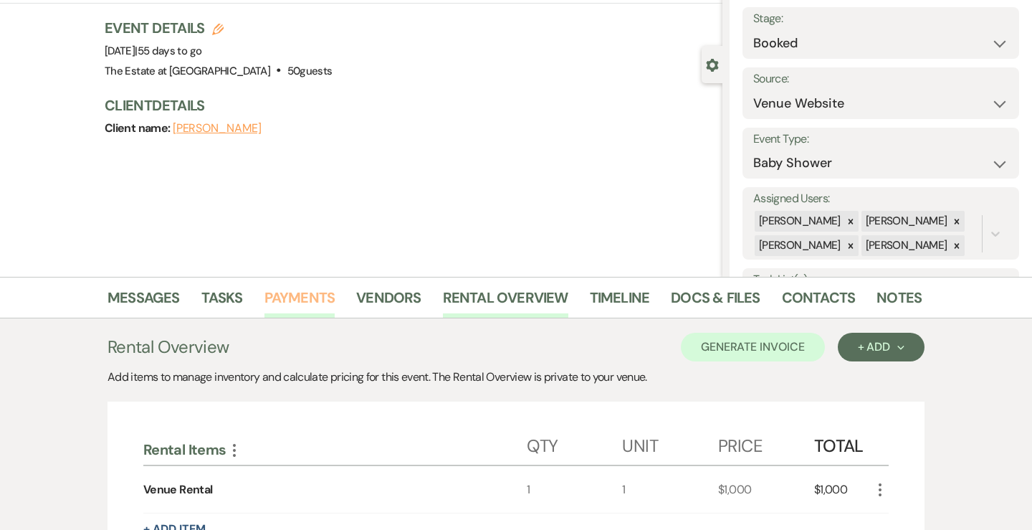
click at [283, 298] on link "Payments" at bounding box center [300, 302] width 71 height 32
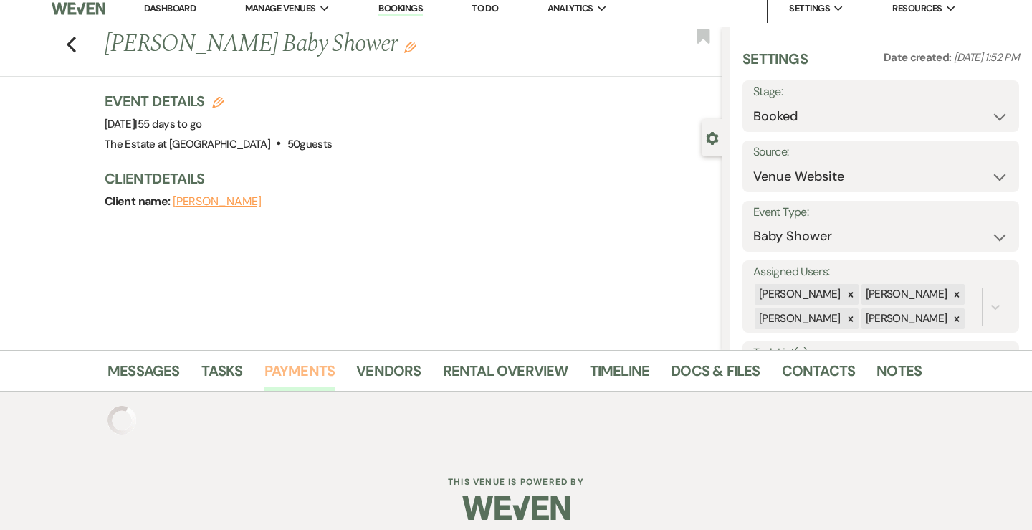
scroll to position [83, 0]
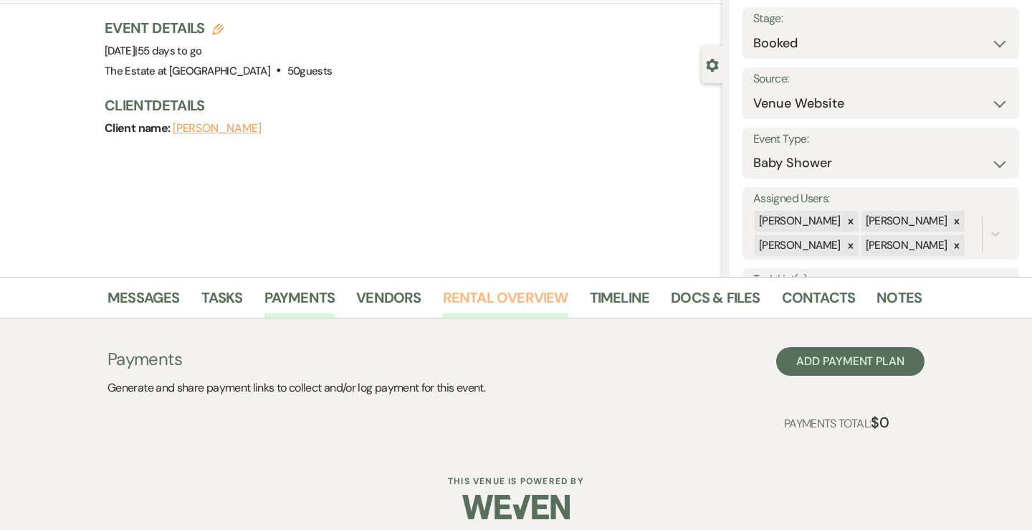
click at [495, 312] on link "Rental Overview" at bounding box center [505, 302] width 125 height 32
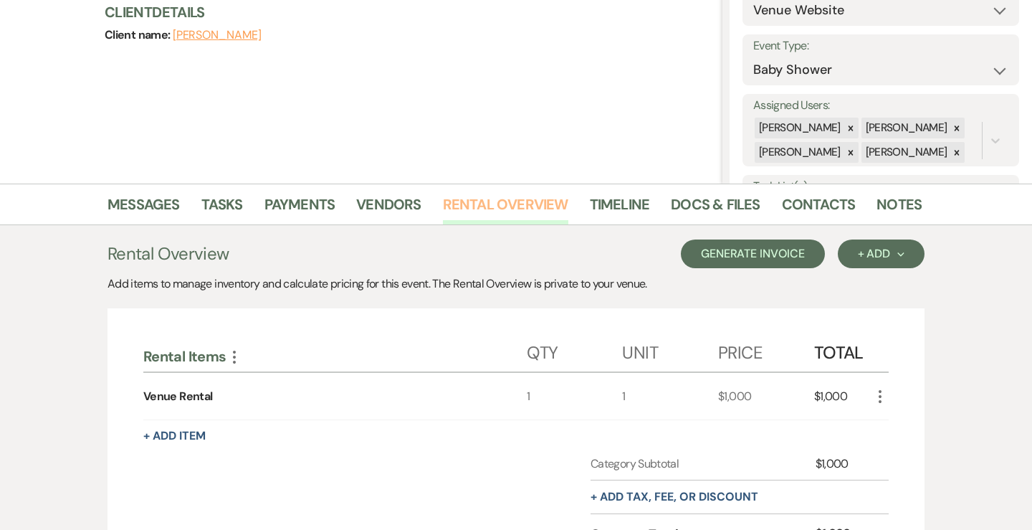
scroll to position [184, 0]
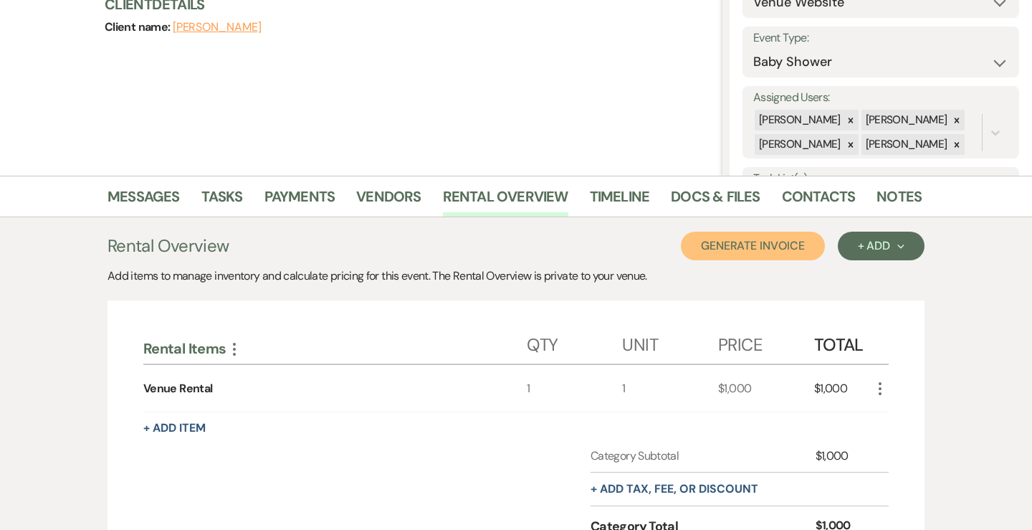
click at [792, 242] on button "Generate Invoice" at bounding box center [753, 246] width 144 height 29
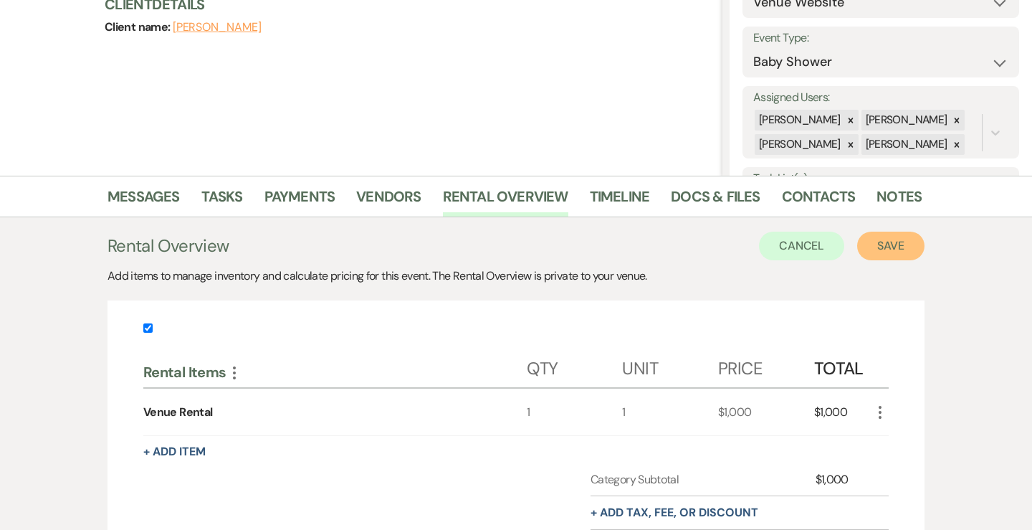
click at [904, 239] on button "Save" at bounding box center [890, 246] width 67 height 29
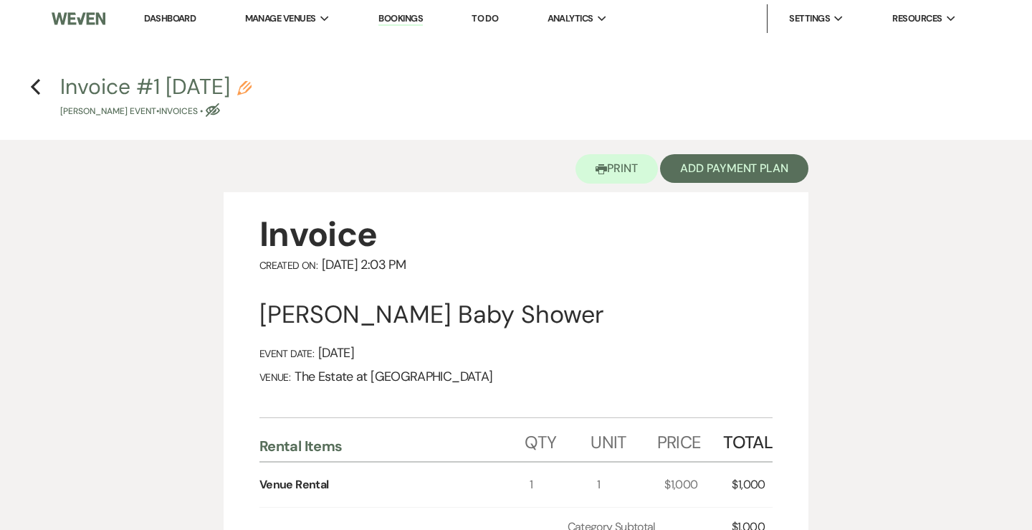
click at [213, 115] on icon "Eye Blocked" at bounding box center [213, 110] width 14 height 14
select select "22"
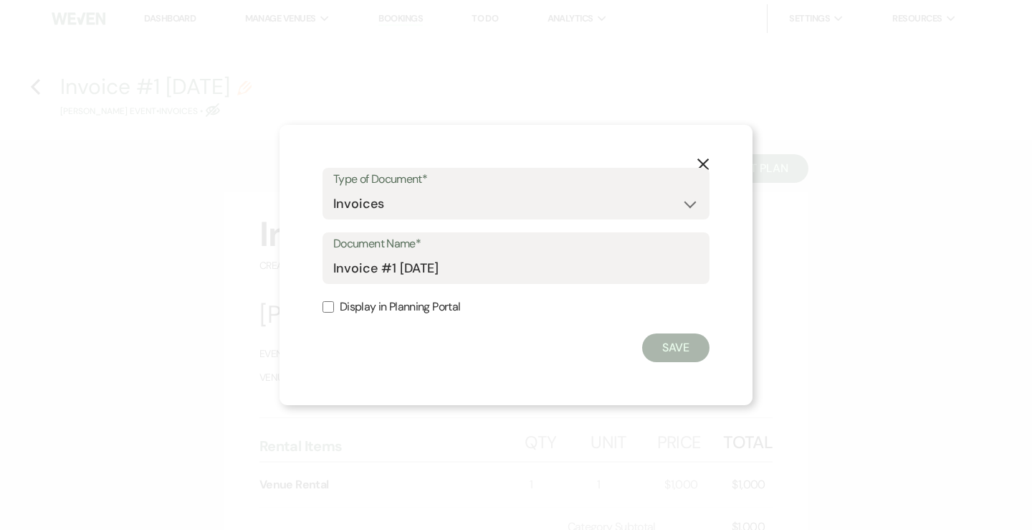
click at [362, 302] on label "Display in Planning Portal" at bounding box center [516, 307] width 387 height 21
click at [334, 302] on input "Display in Planning Portal" at bounding box center [328, 306] width 11 height 11
checkbox input "true"
click at [682, 351] on button "Save" at bounding box center [675, 347] width 67 height 29
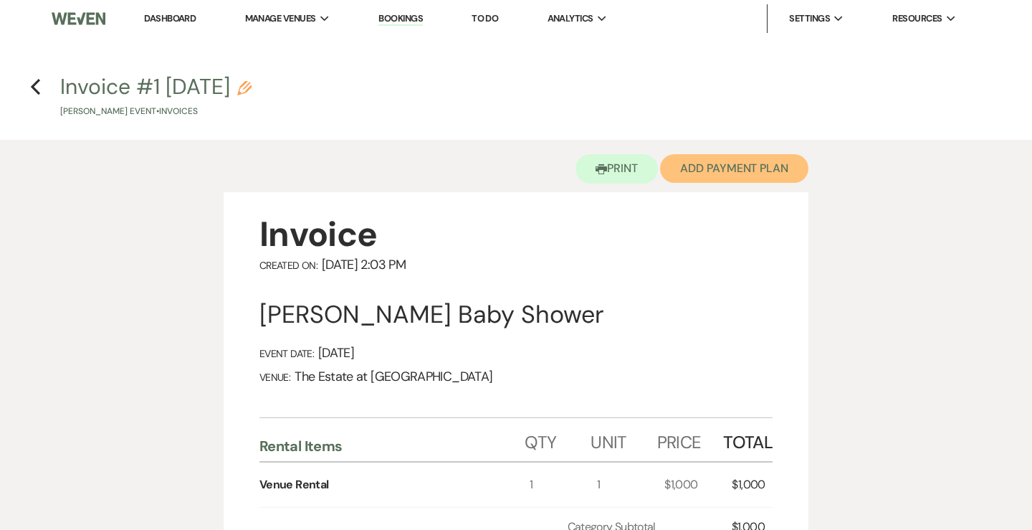
click at [723, 171] on button "Add Payment Plan" at bounding box center [734, 168] width 148 height 29
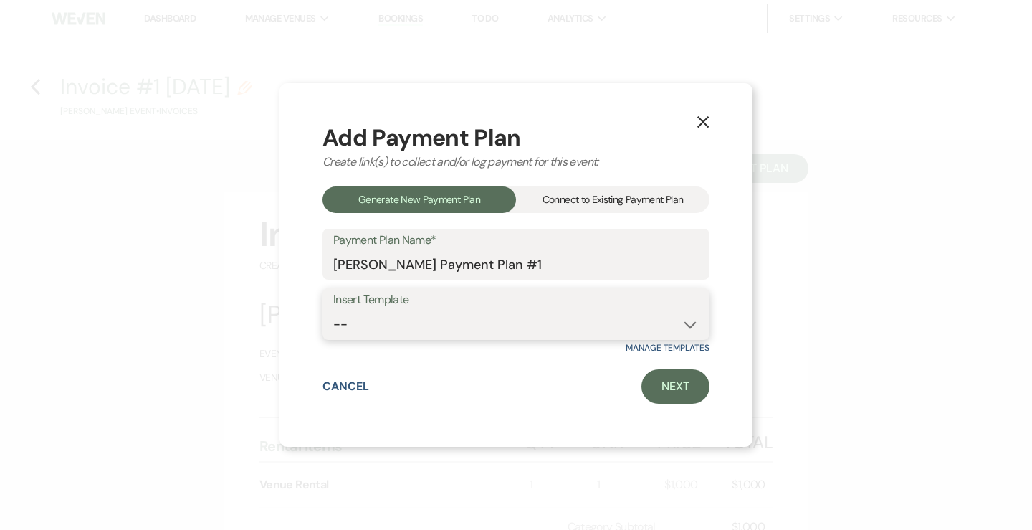
click at [510, 320] on select "-- Payments" at bounding box center [516, 324] width 366 height 28
select select "119"
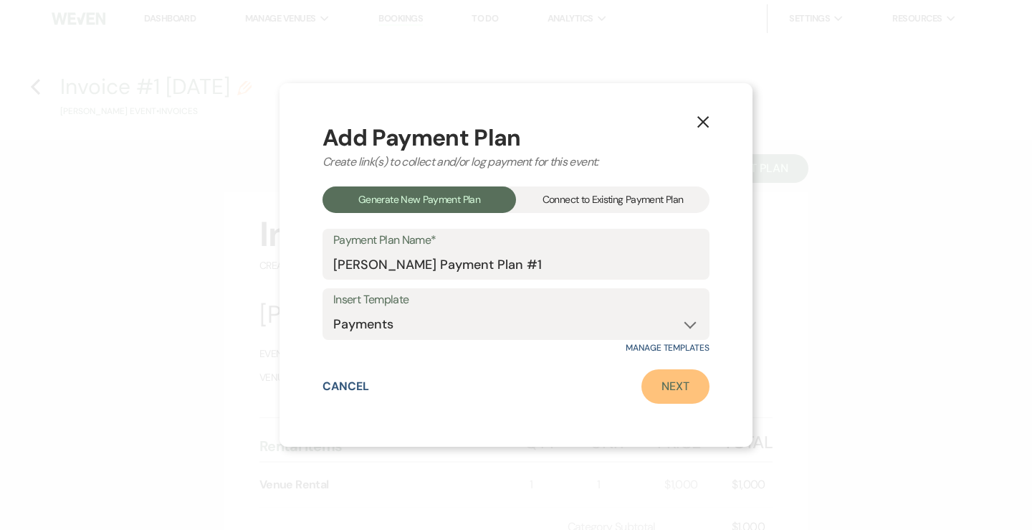
click at [669, 390] on link "Next" at bounding box center [676, 386] width 68 height 34
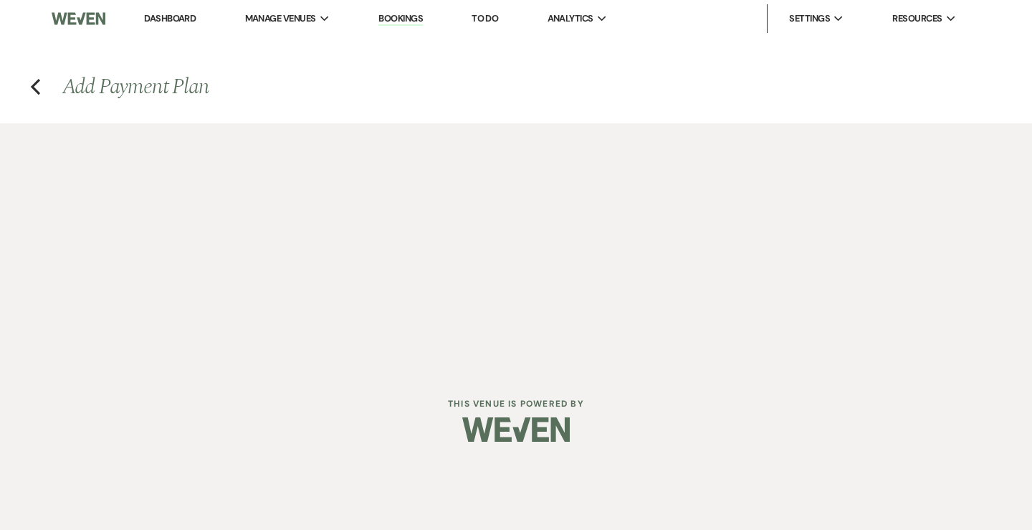
select select "29867"
select select "2"
select select "flat"
select select "true"
select select "both"
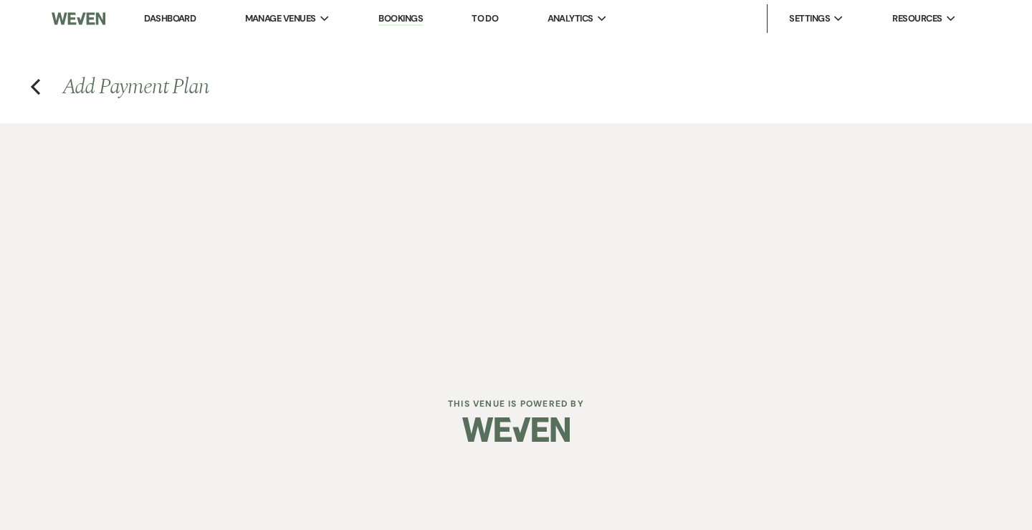
select select "weeks"
select select "2"
select select "flat"
select select "true"
select select "both"
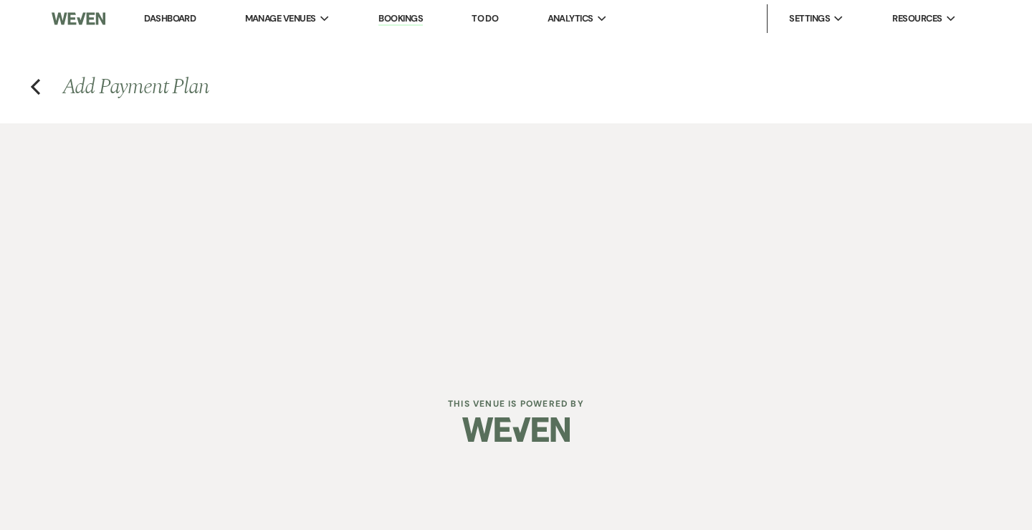
select select "weeks"
select select "2"
select select "flat"
select select "true"
select select "both"
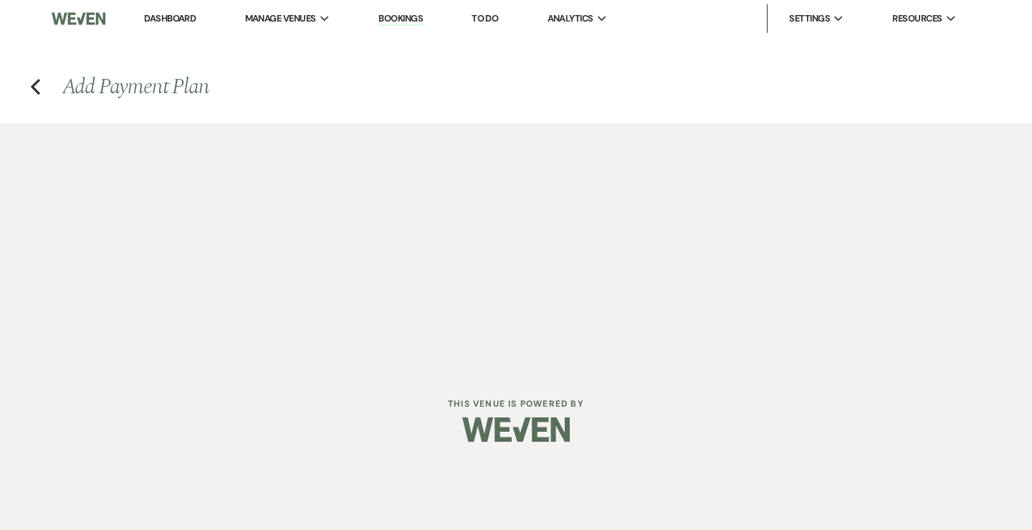
select select "weeks"
select select "2"
select select "flat"
select select "true"
select select "client"
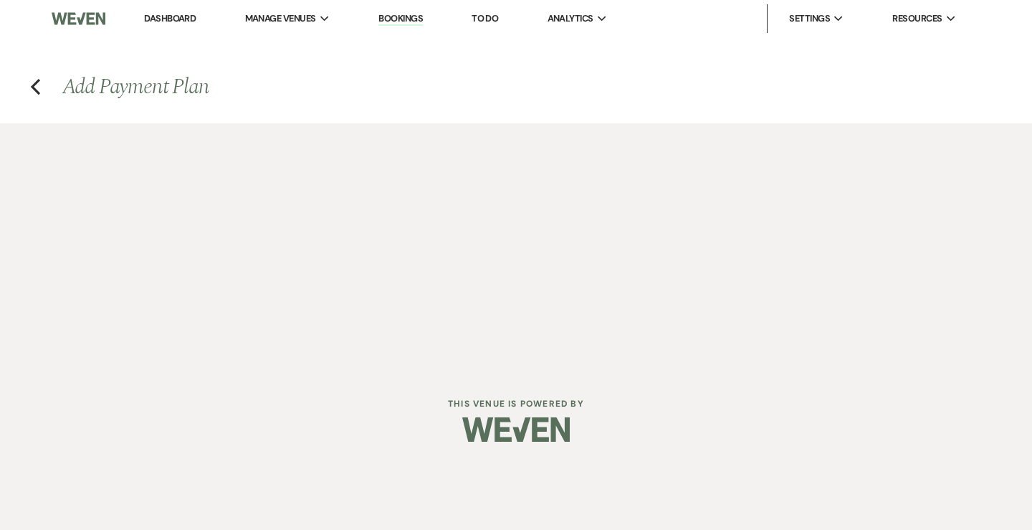
select select "weeks"
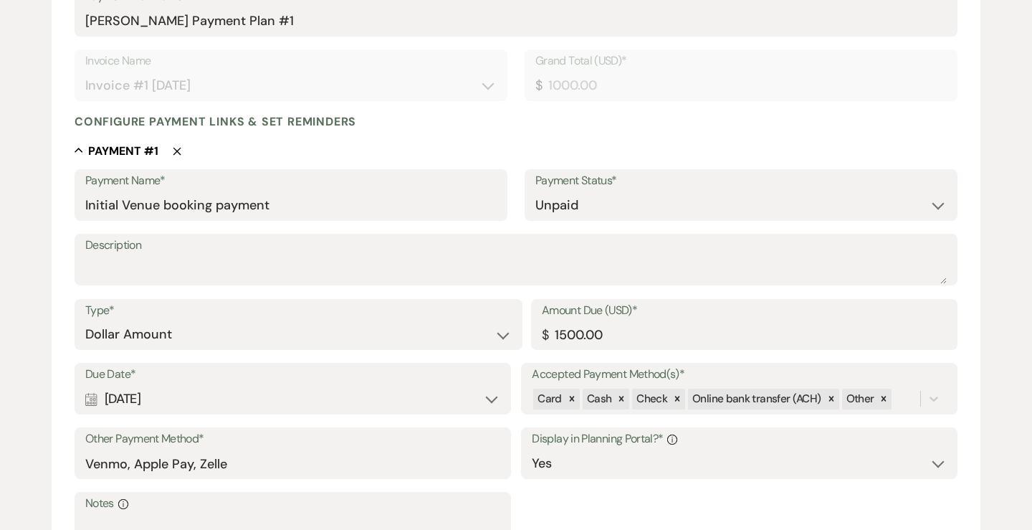
scroll to position [272, 0]
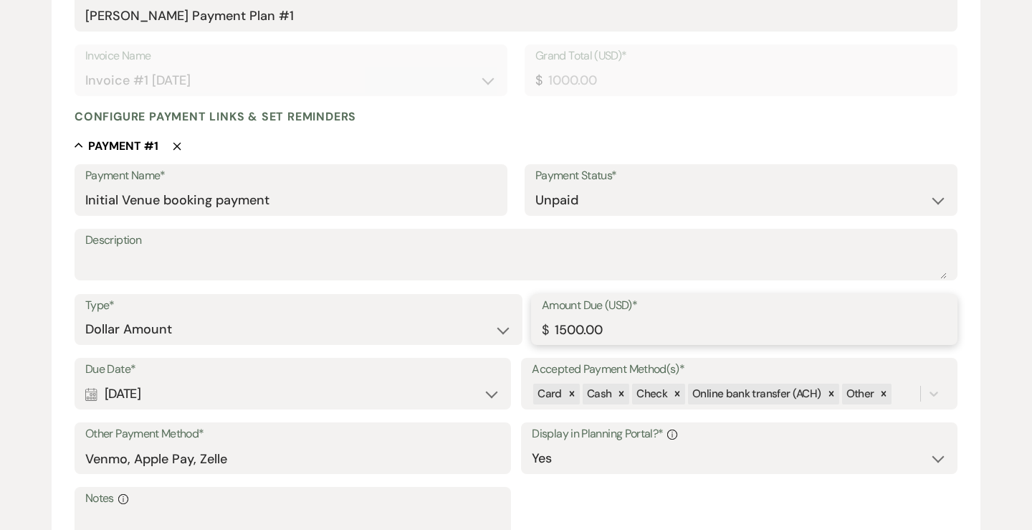
click at [568, 325] on input "1500.00" at bounding box center [744, 329] width 405 height 28
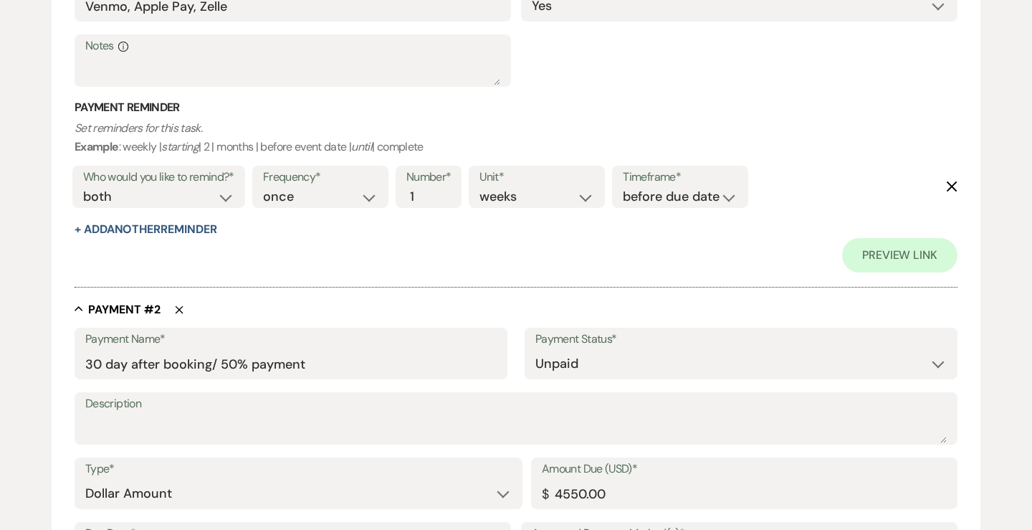
scroll to position [781, 0]
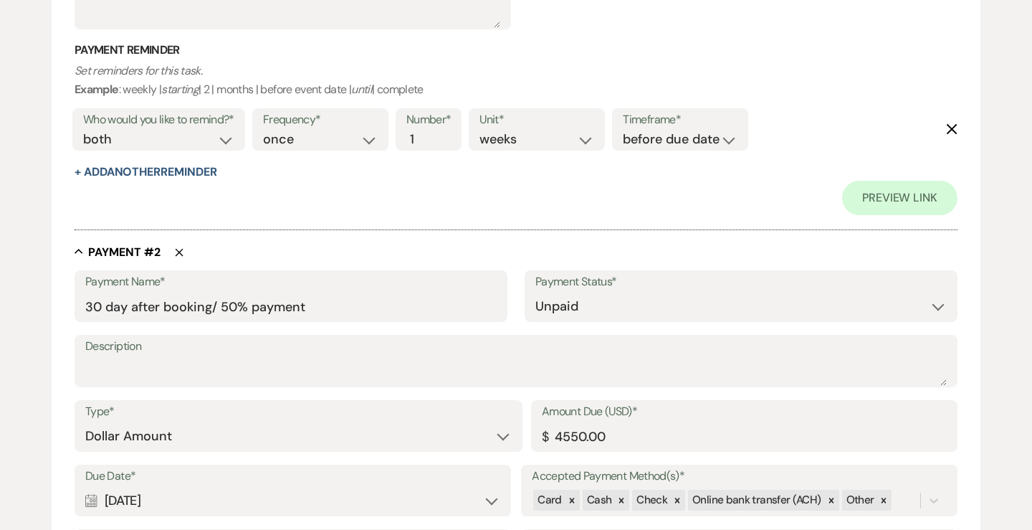
type input "500.00"
click at [177, 248] on icon "Delete" at bounding box center [179, 252] width 9 height 9
type input "60 day prior to wedding/ final payment"
type input "Refundable cash damage deposit"
type input "500.00"
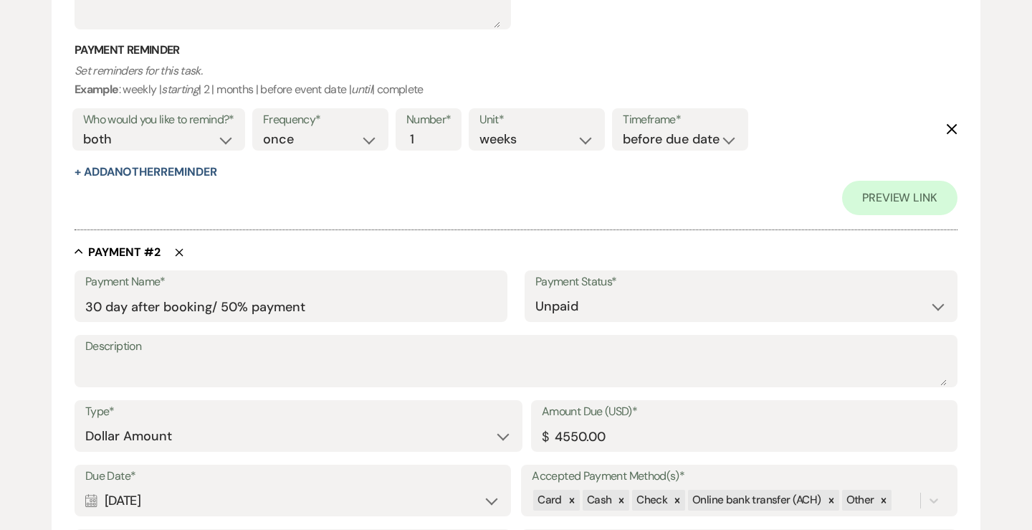
select select "client"
click at [95, 304] on input "60 day prior to wedding/ final payment" at bounding box center [290, 306] width 411 height 28
click at [210, 306] on input "30 day prior to wedding/ final payment" at bounding box center [290, 306] width 411 height 28
type input "30 day prior to event/ final payment"
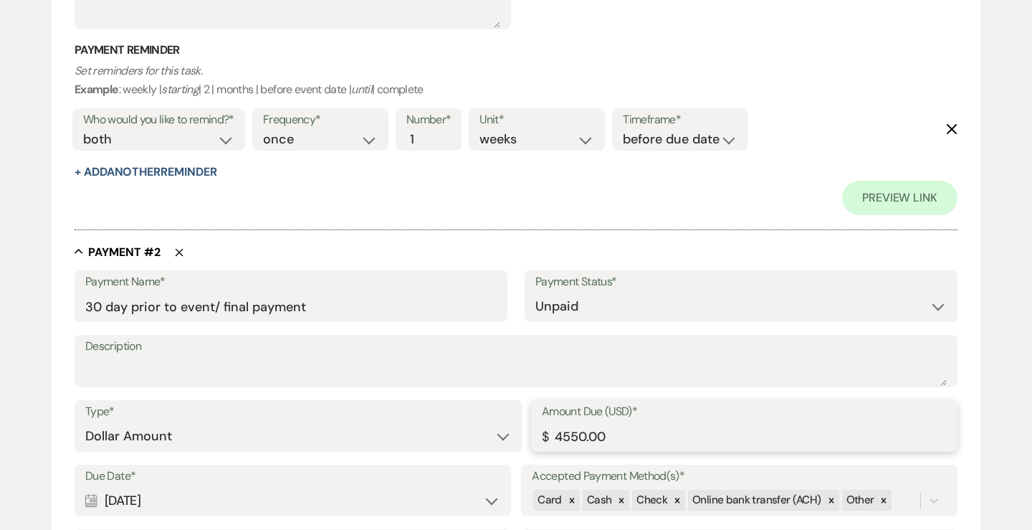
click at [563, 429] on input "4550.00" at bounding box center [744, 436] width 405 height 28
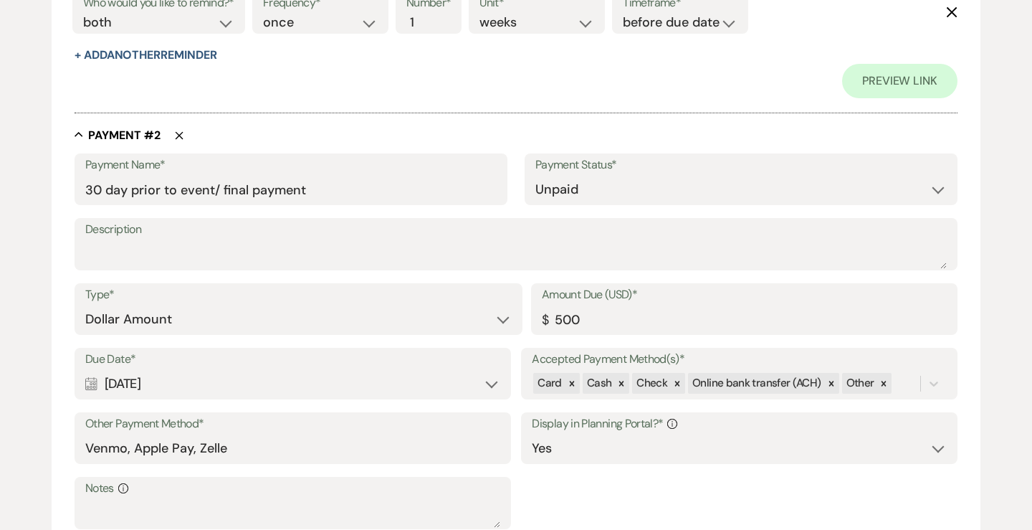
type input "500.00"
click at [493, 380] on div "Calendar [DATE] Expand" at bounding box center [292, 384] width 415 height 28
select select "day"
select select "beforeEventDate"
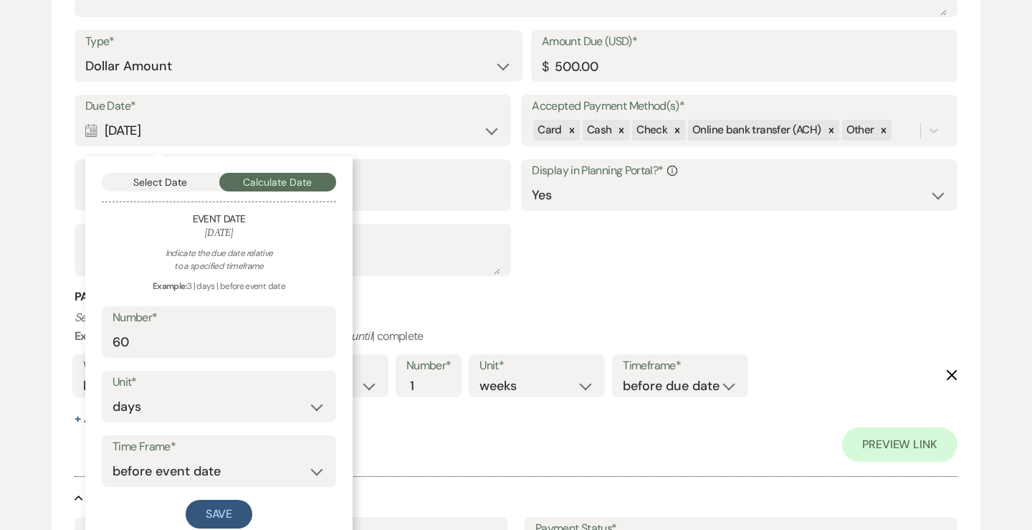
scroll to position [1182, 0]
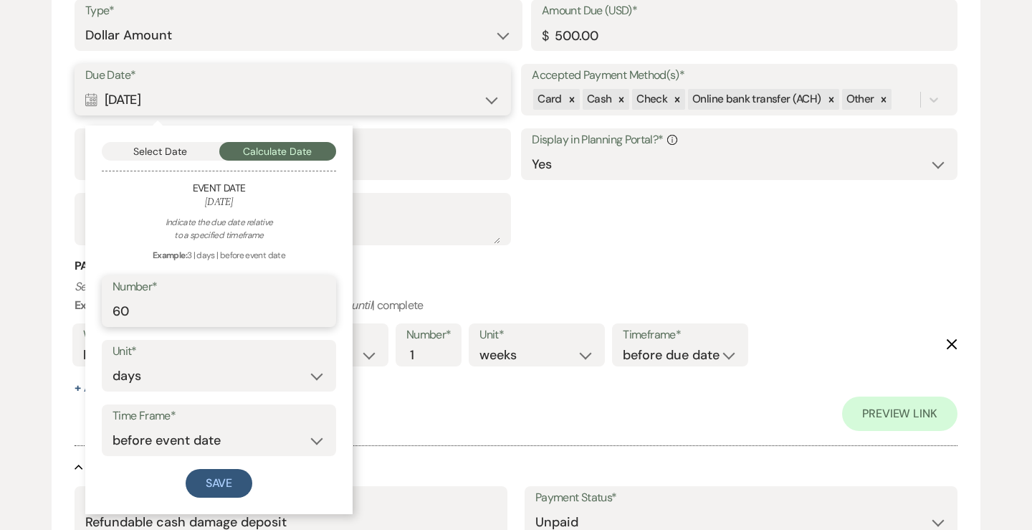
click at [163, 308] on input "60" at bounding box center [219, 312] width 213 height 28
click at [133, 312] on input "6030" at bounding box center [219, 312] width 213 height 28
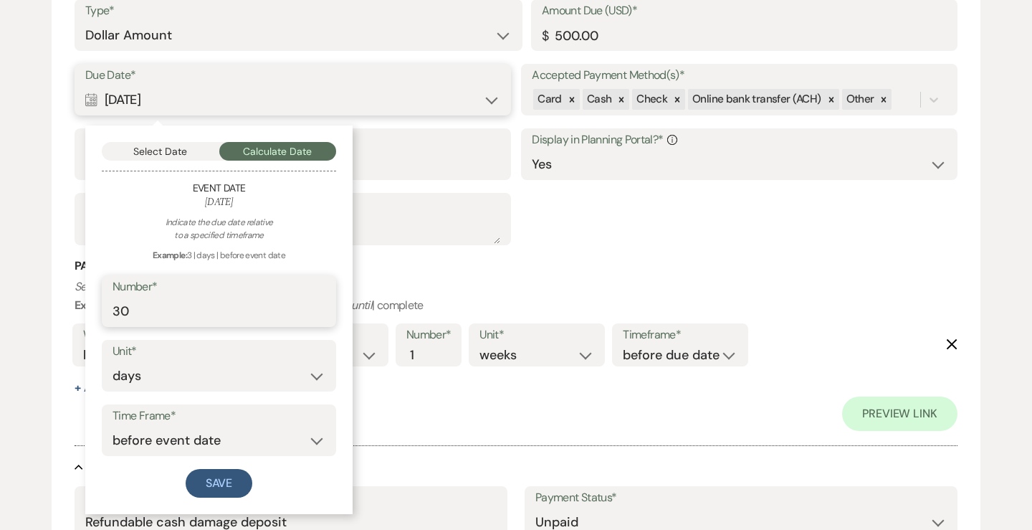
type input "30"
click at [172, 439] on select "before event date after event date after event is booked after [DATE] date" at bounding box center [219, 441] width 213 height 28
click at [219, 481] on button "Save" at bounding box center [219, 483] width 67 height 29
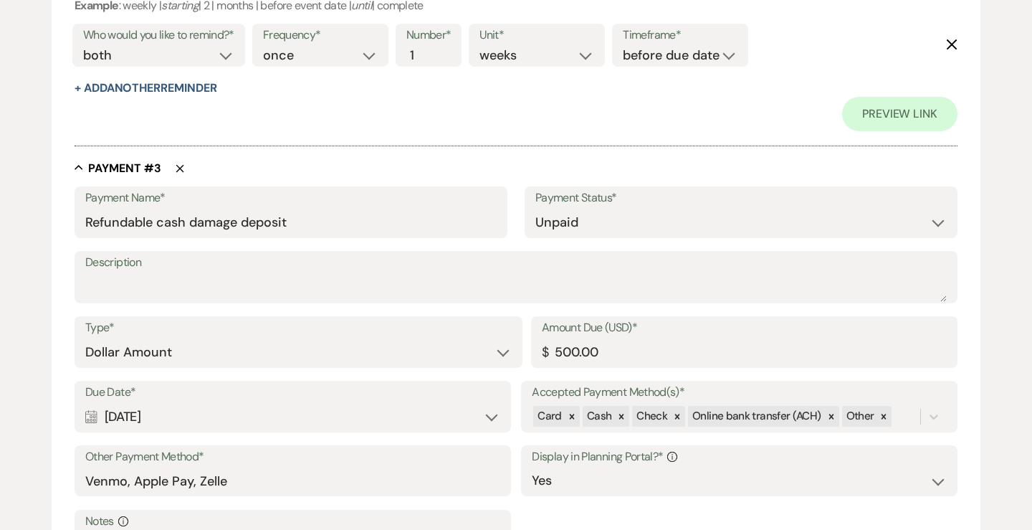
scroll to position [1241, 0]
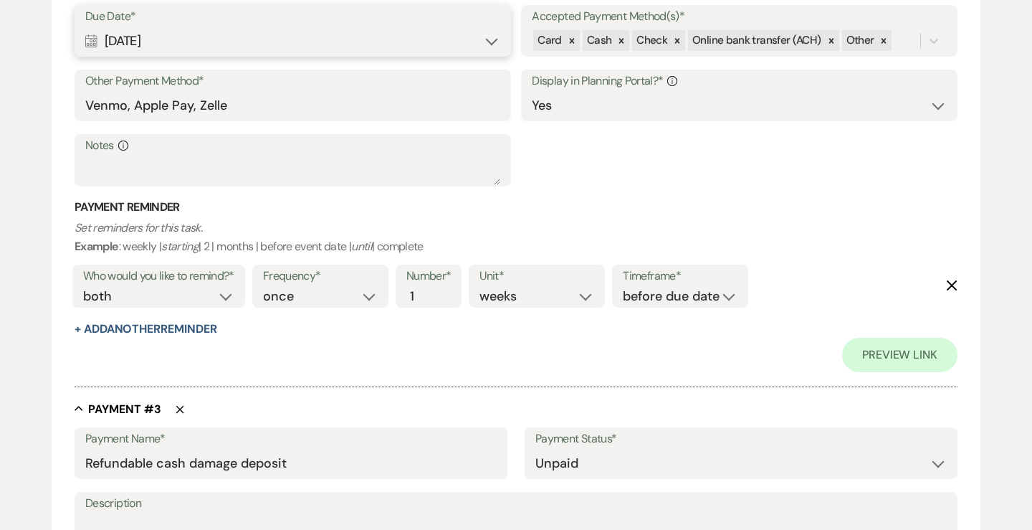
click at [182, 413] on use "button" at bounding box center [180, 410] width 8 height 8
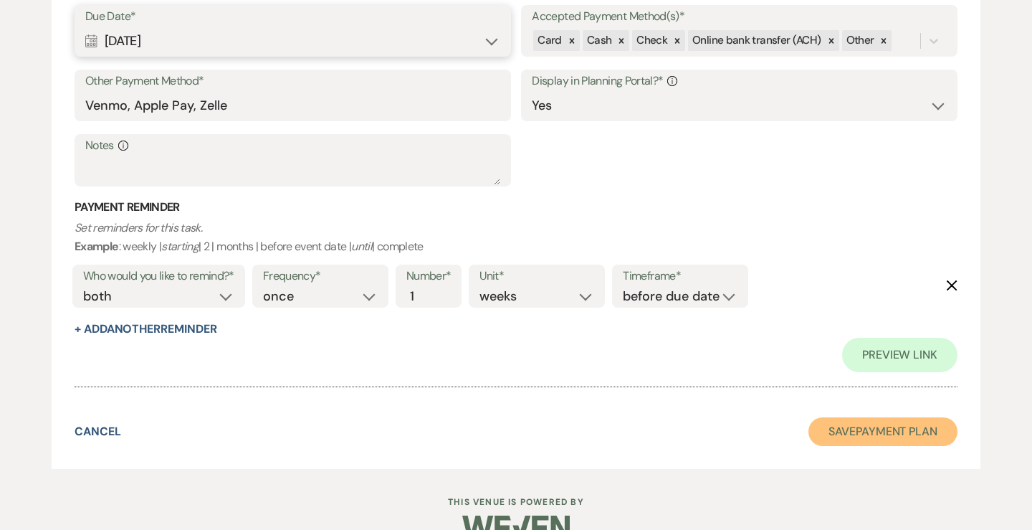
click at [862, 427] on button "Save Payment Plan" at bounding box center [883, 431] width 149 height 29
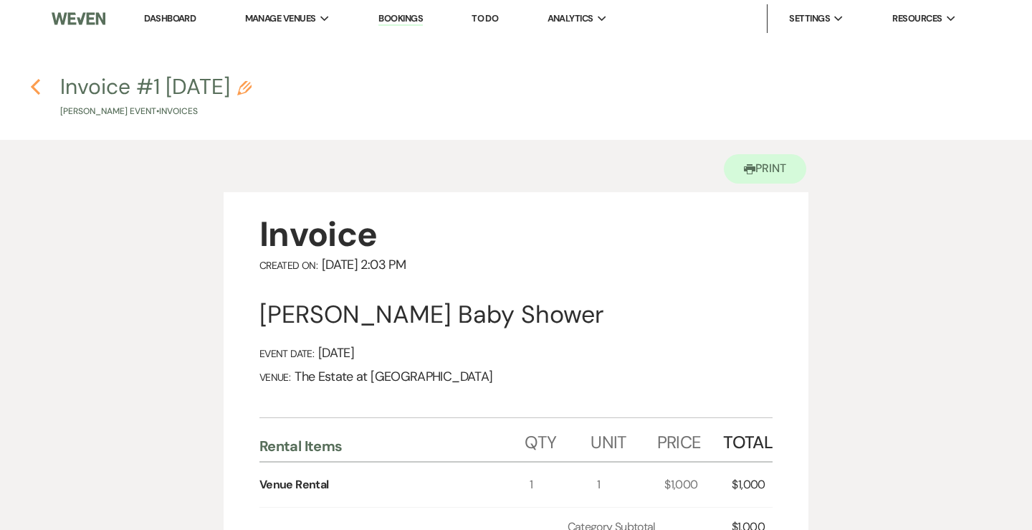
click at [37, 88] on icon "Previous" at bounding box center [35, 86] width 11 height 17
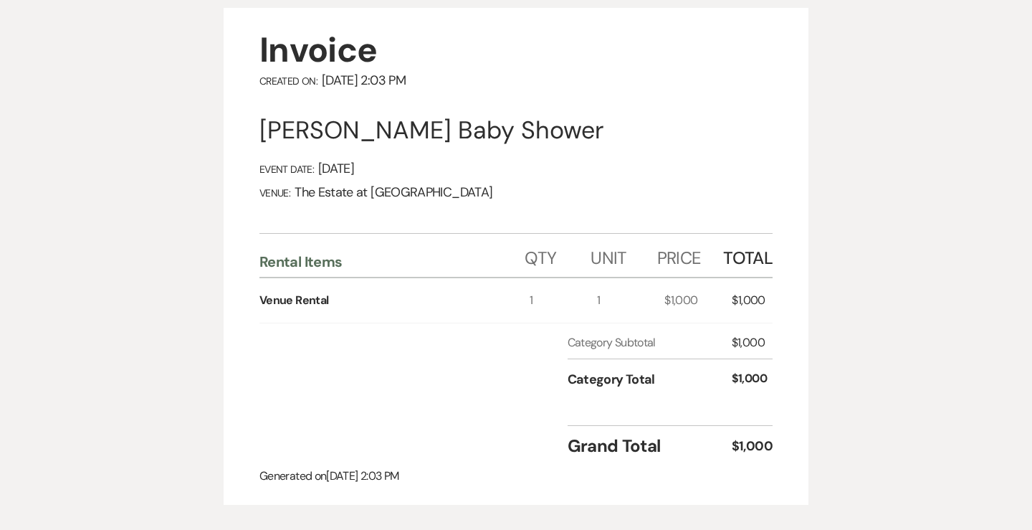
select select "5"
select select "3"
